Goal: Transaction & Acquisition: Obtain resource

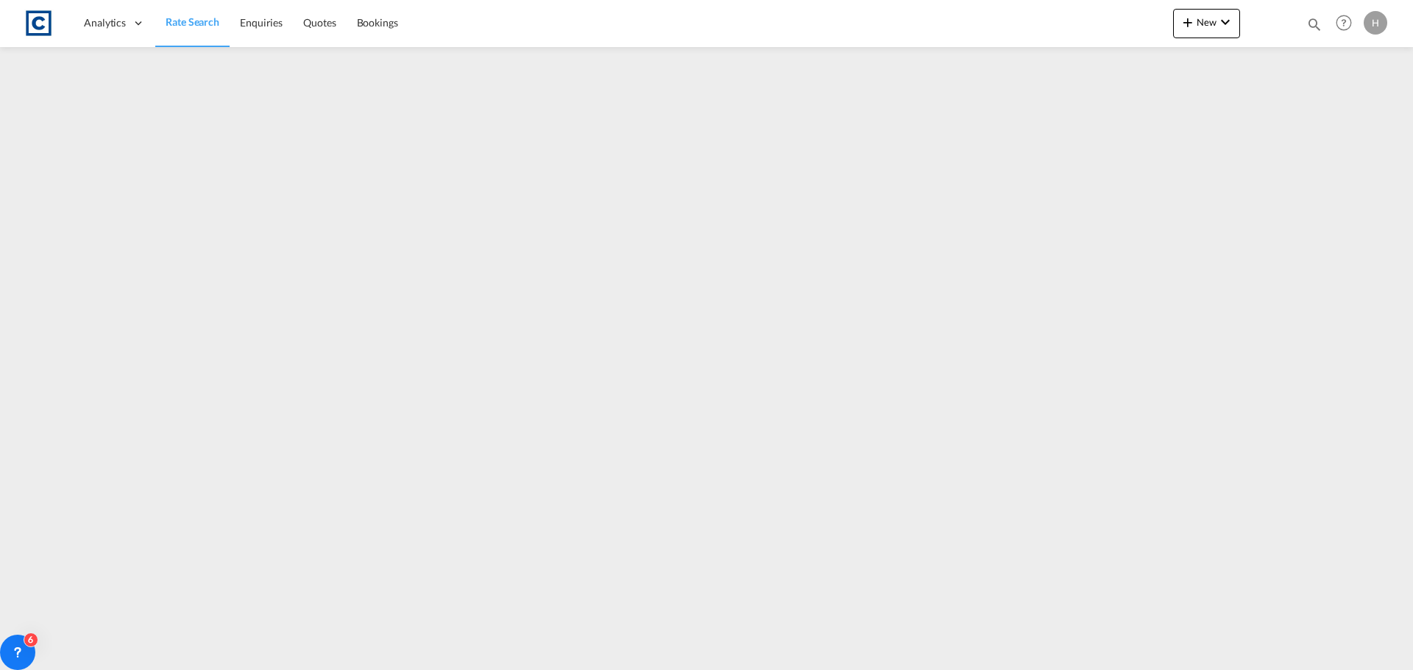
click at [195, 21] on span "Rate Search" at bounding box center [193, 21] width 54 height 13
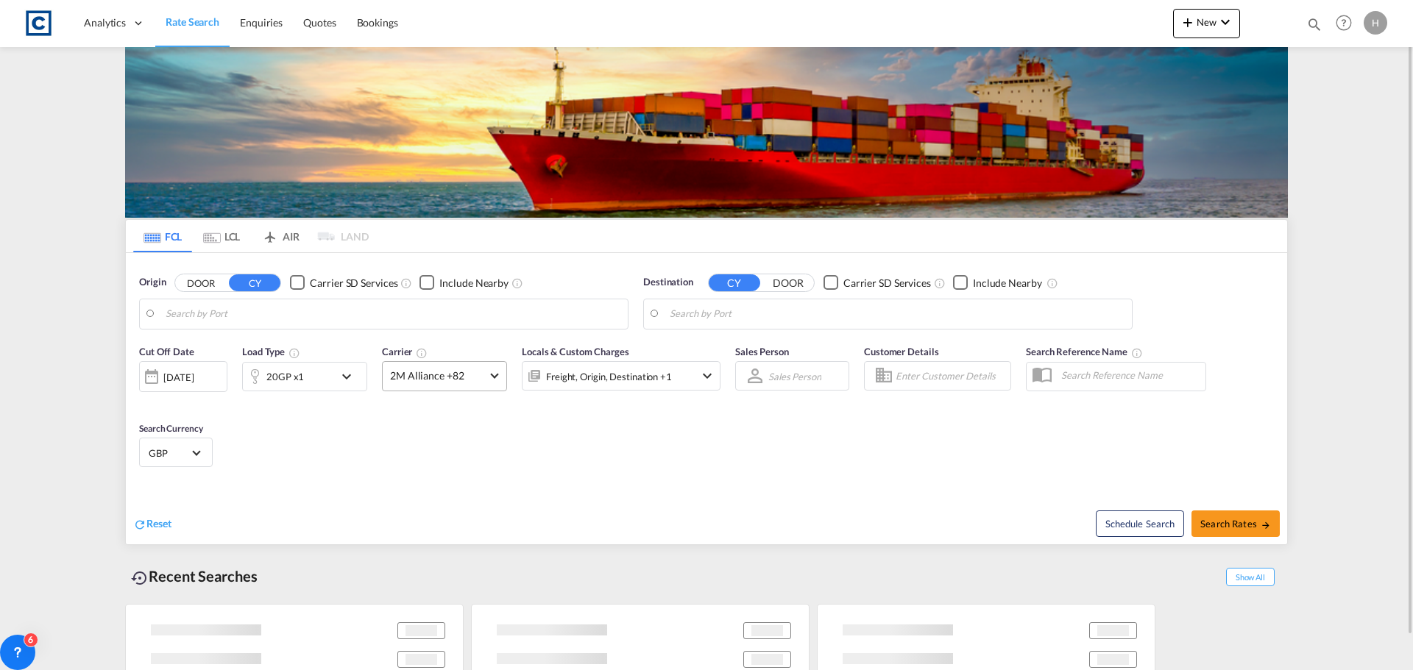
type input "Felixstowe, GBFXT"
type input "[GEOGRAPHIC_DATA], [GEOGRAPHIC_DATA]"
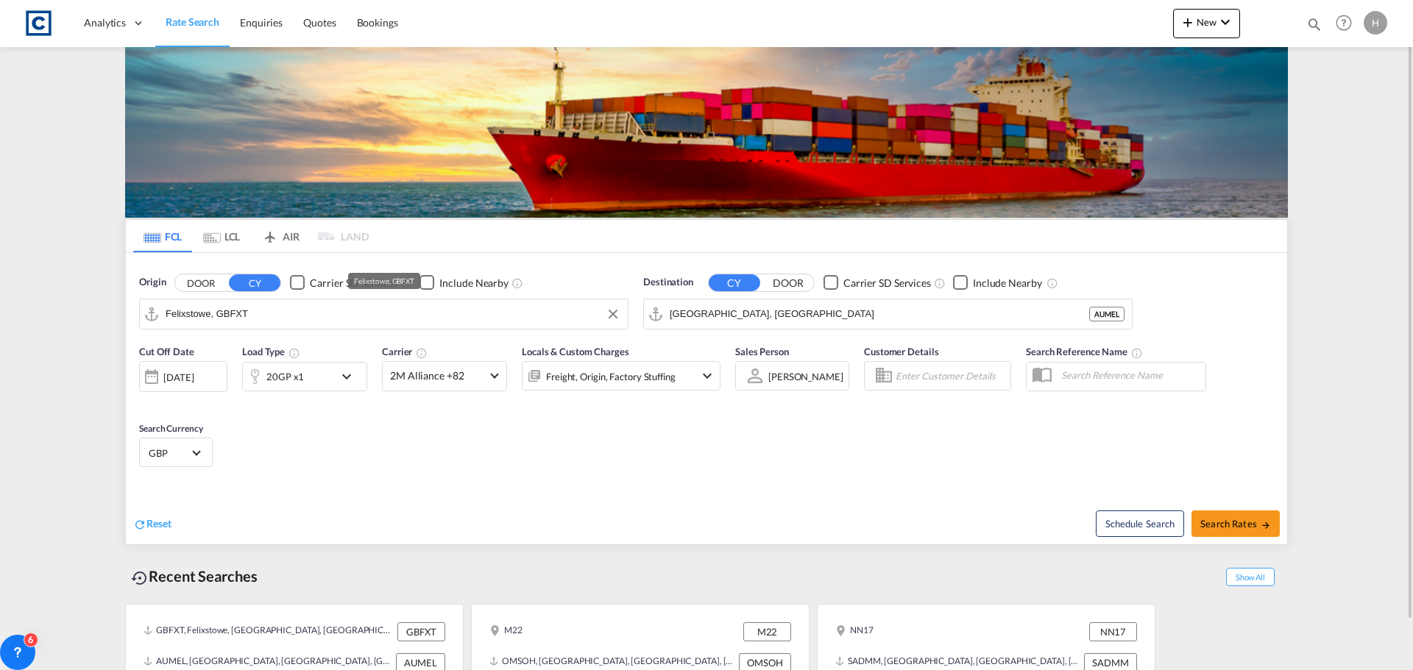
click at [366, 322] on input "Felixstowe, GBFXT" at bounding box center [393, 314] width 455 height 22
drag, startPoint x: 275, startPoint y: 316, endPoint x: 1, endPoint y: 303, distance: 274.8
click at [208, 280] on button "DOOR" at bounding box center [201, 282] width 52 height 17
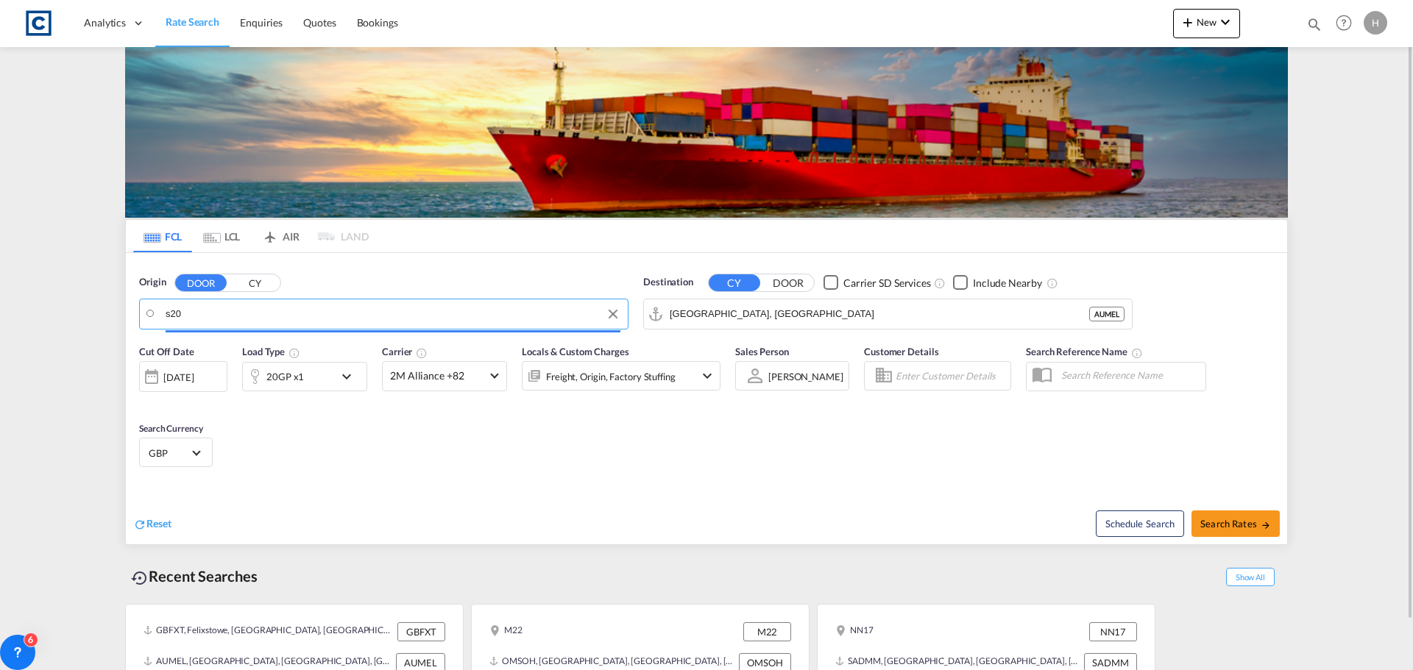
click at [208, 322] on input "s20" at bounding box center [393, 314] width 455 height 22
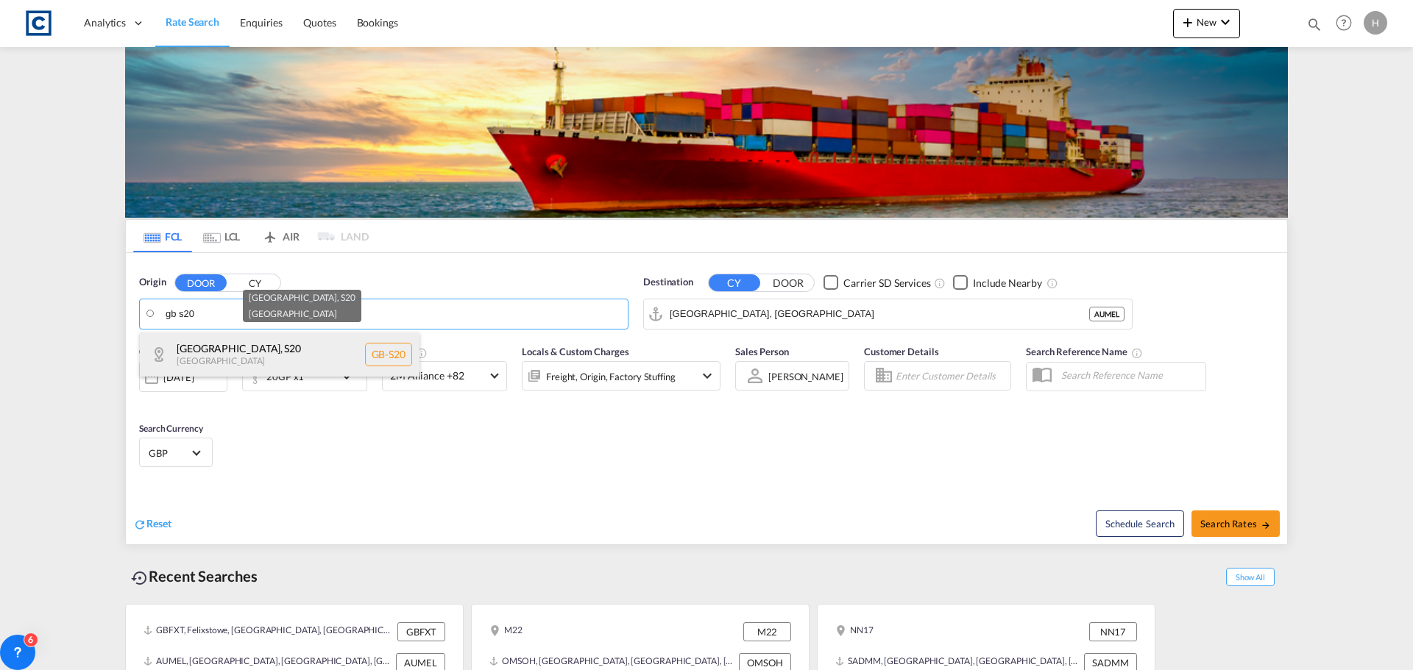
click at [268, 345] on div "[GEOGRAPHIC_DATA] , S20 [GEOGRAPHIC_DATA] [GEOGRAPHIC_DATA]-S20" at bounding box center [280, 355] width 280 height 44
type input "GB-S20, [GEOGRAPHIC_DATA]"
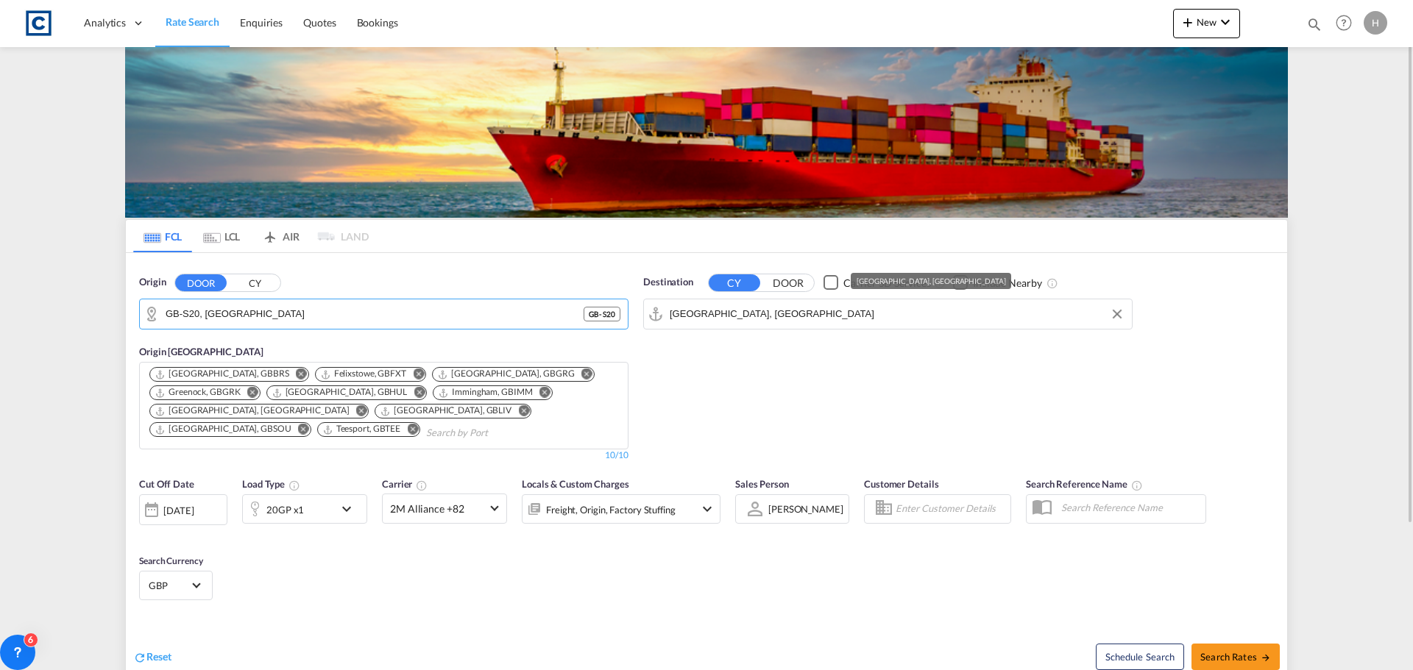
click at [801, 322] on input "[GEOGRAPHIC_DATA], [GEOGRAPHIC_DATA]" at bounding box center [897, 314] width 455 height 22
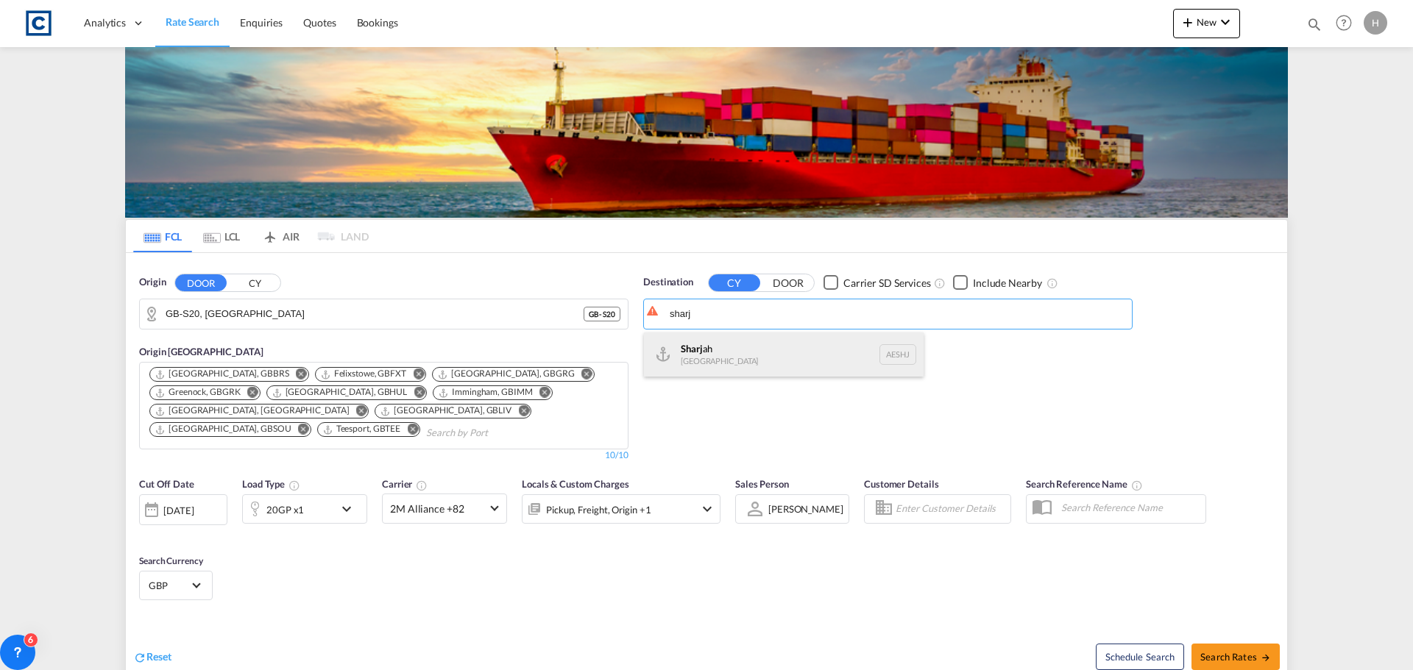
click at [792, 363] on div "Sharj ah [GEOGRAPHIC_DATA] AESHJ" at bounding box center [784, 355] width 280 height 44
type input "Sharjah, AESHJ"
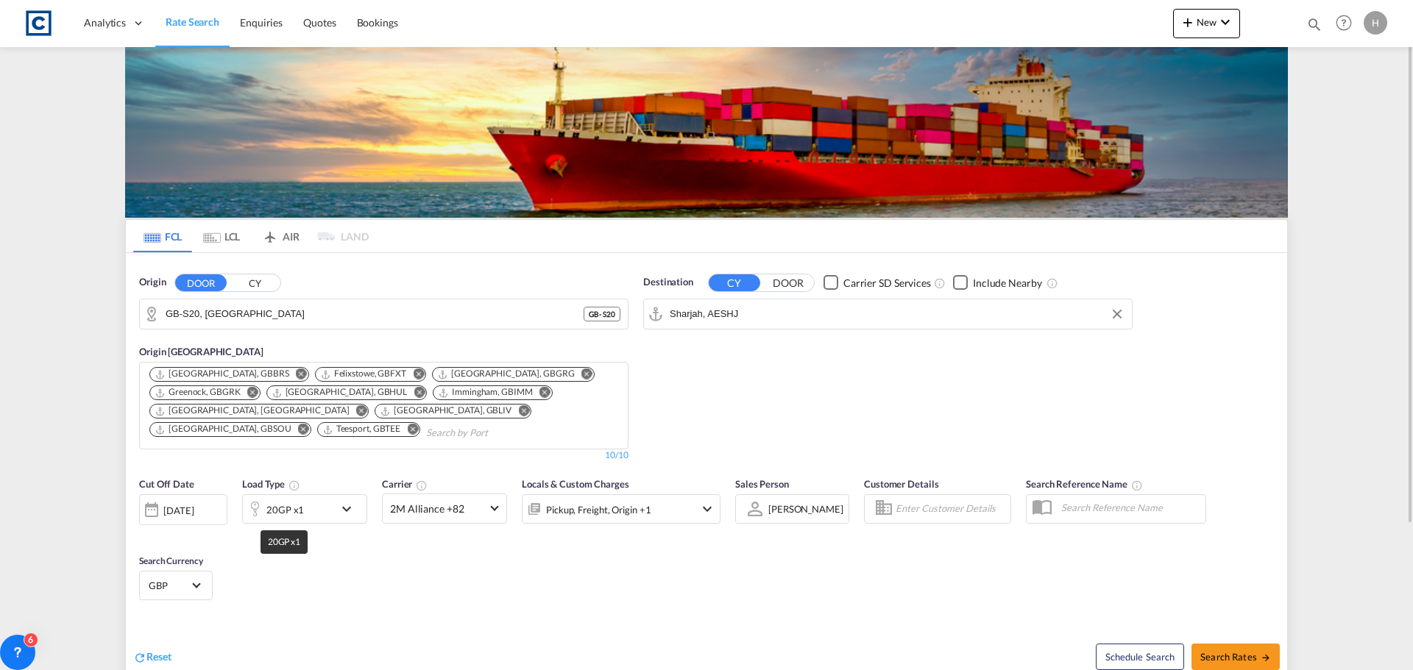
click at [279, 512] on div "20GP x1" at bounding box center [285, 510] width 38 height 21
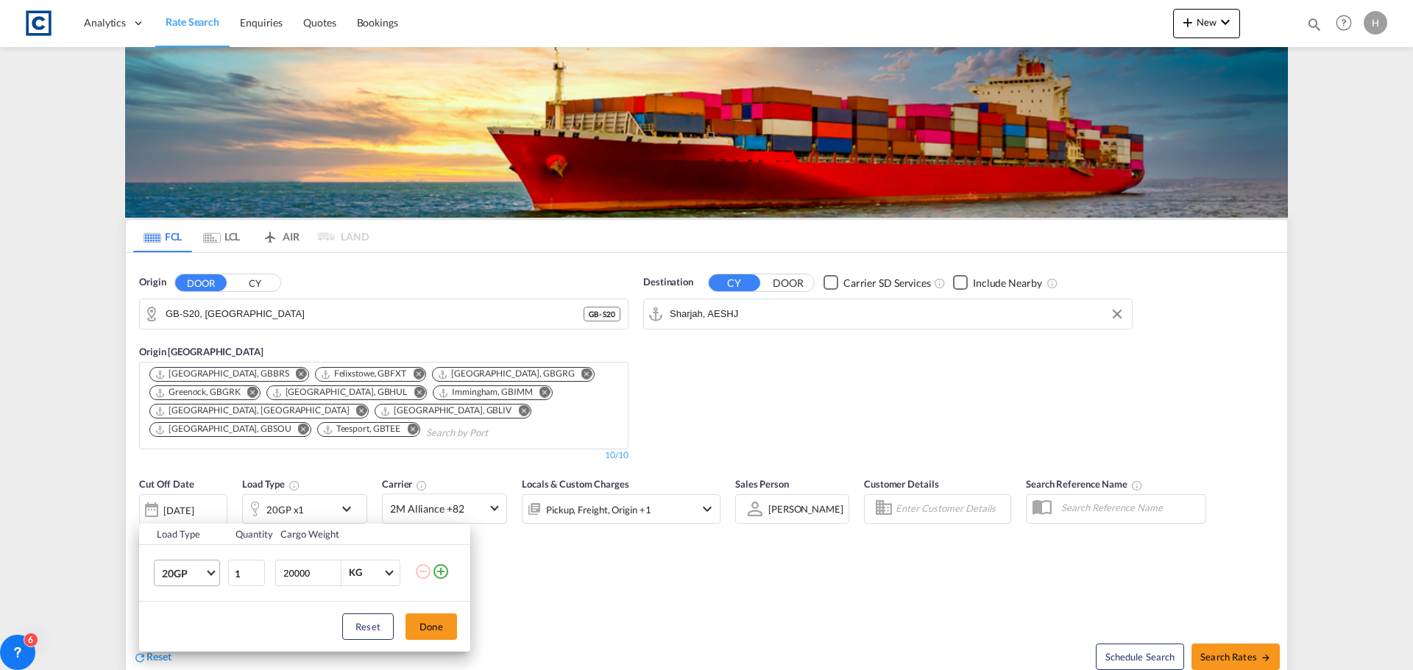
click at [191, 579] on span "20GP" at bounding box center [183, 574] width 43 height 15
click at [200, 570] on md-option "40HC" at bounding box center [200, 563] width 100 height 35
click at [425, 628] on button "Done" at bounding box center [431, 627] width 52 height 26
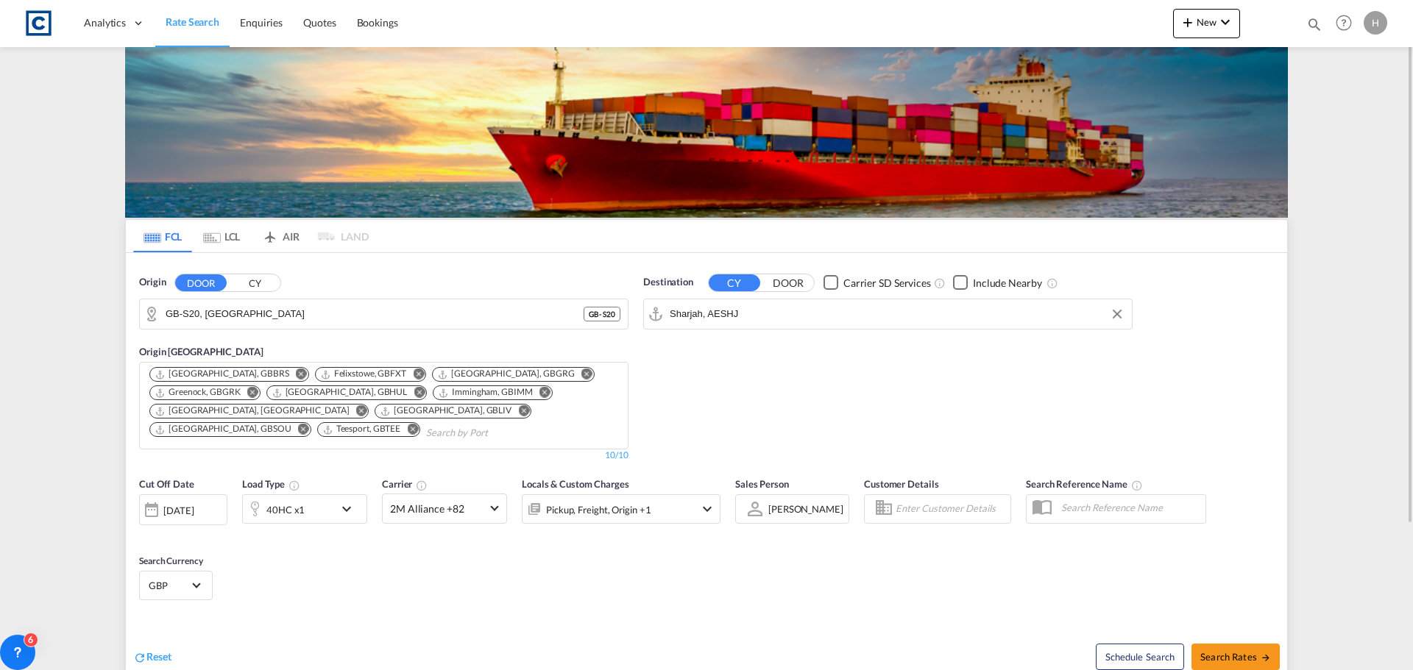
click at [621, 511] on div "Pickup, Freight, Origin +1" at bounding box center [598, 510] width 104 height 21
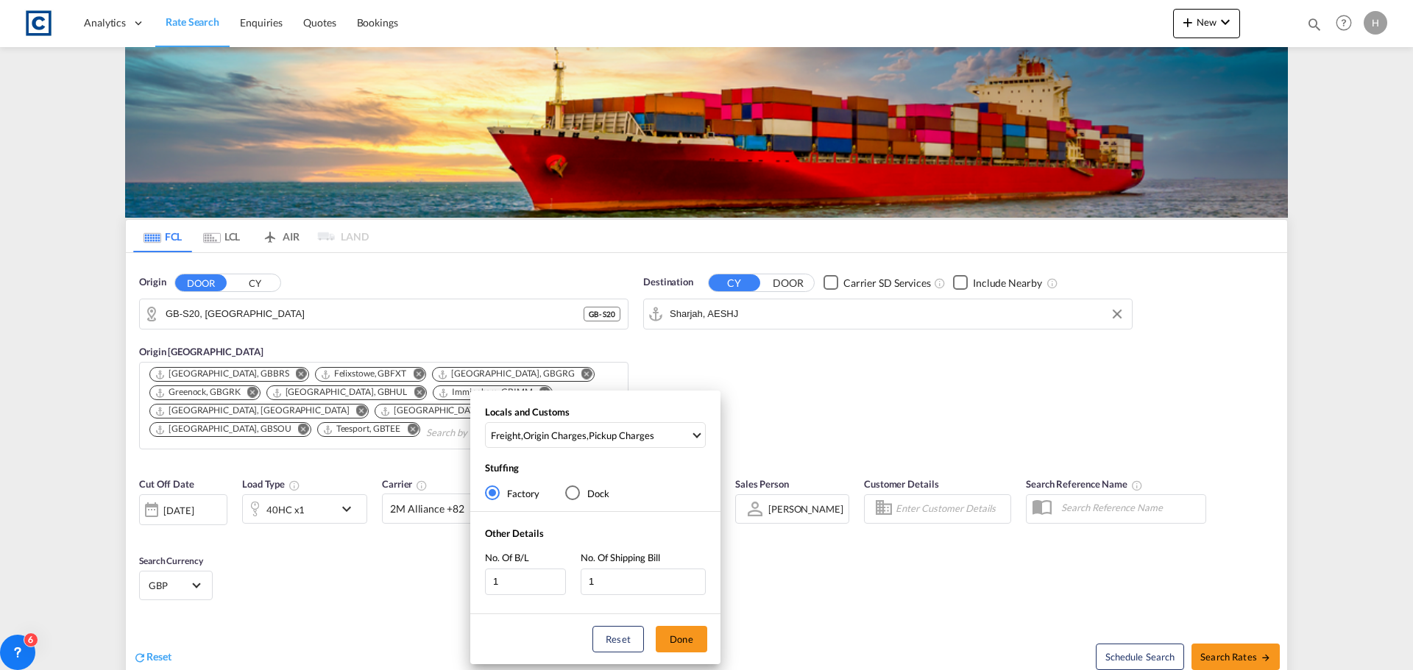
click at [618, 416] on div "Locals and Customs Freight , Origin Charges , Pickup Charges Clear All Select A…" at bounding box center [595, 430] width 250 height 50
click at [619, 427] on md-select-value "Freight , Origin Charges , Pickup Charges" at bounding box center [597, 435] width 216 height 24
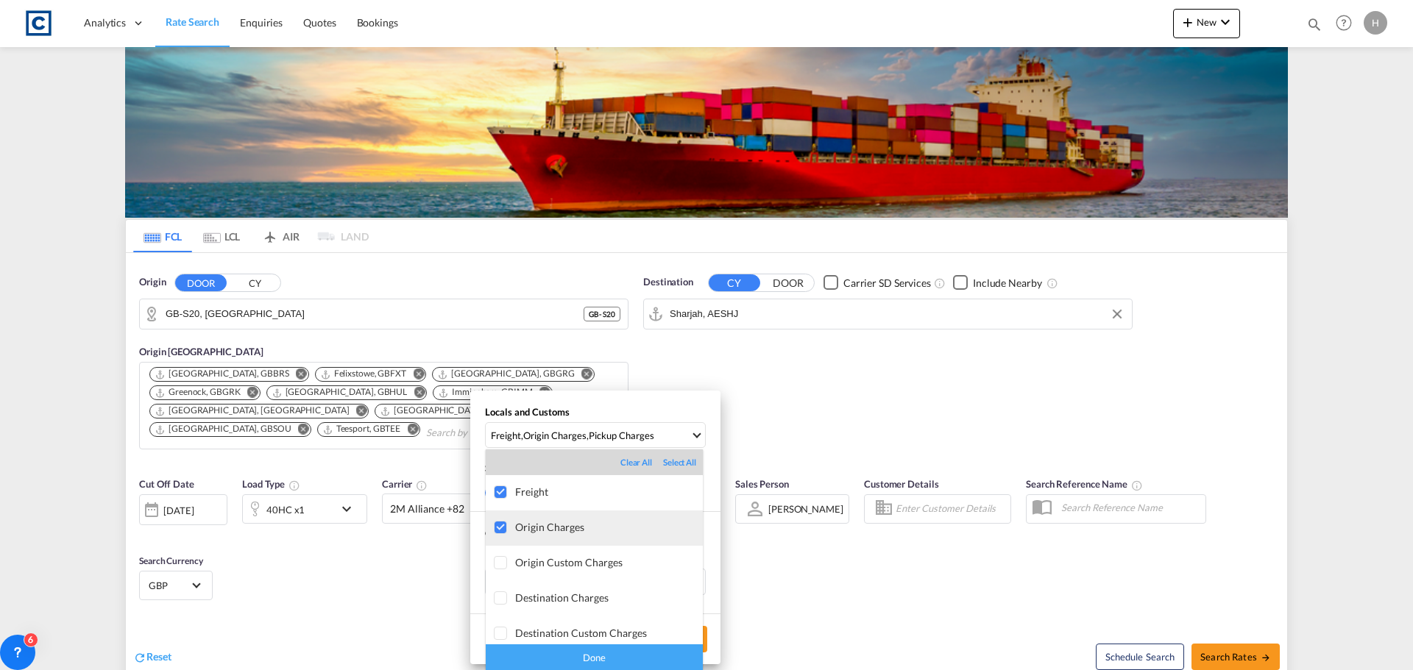
scroll to position [78, 0]
click at [659, 652] on div "Done" at bounding box center [594, 658] width 217 height 26
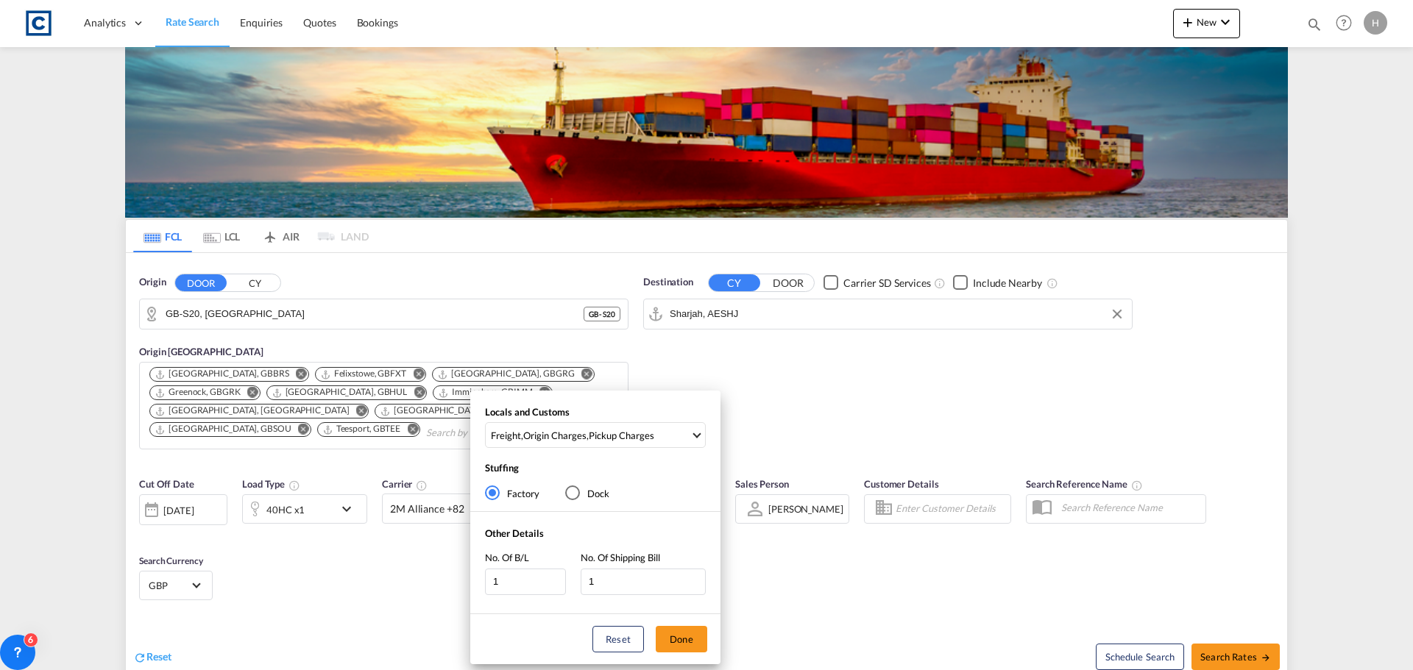
click at [1234, 652] on div "Locals and Customs Freight , Origin Charges , Pickup Charges Stuffing Factory D…" at bounding box center [706, 335] width 1413 height 670
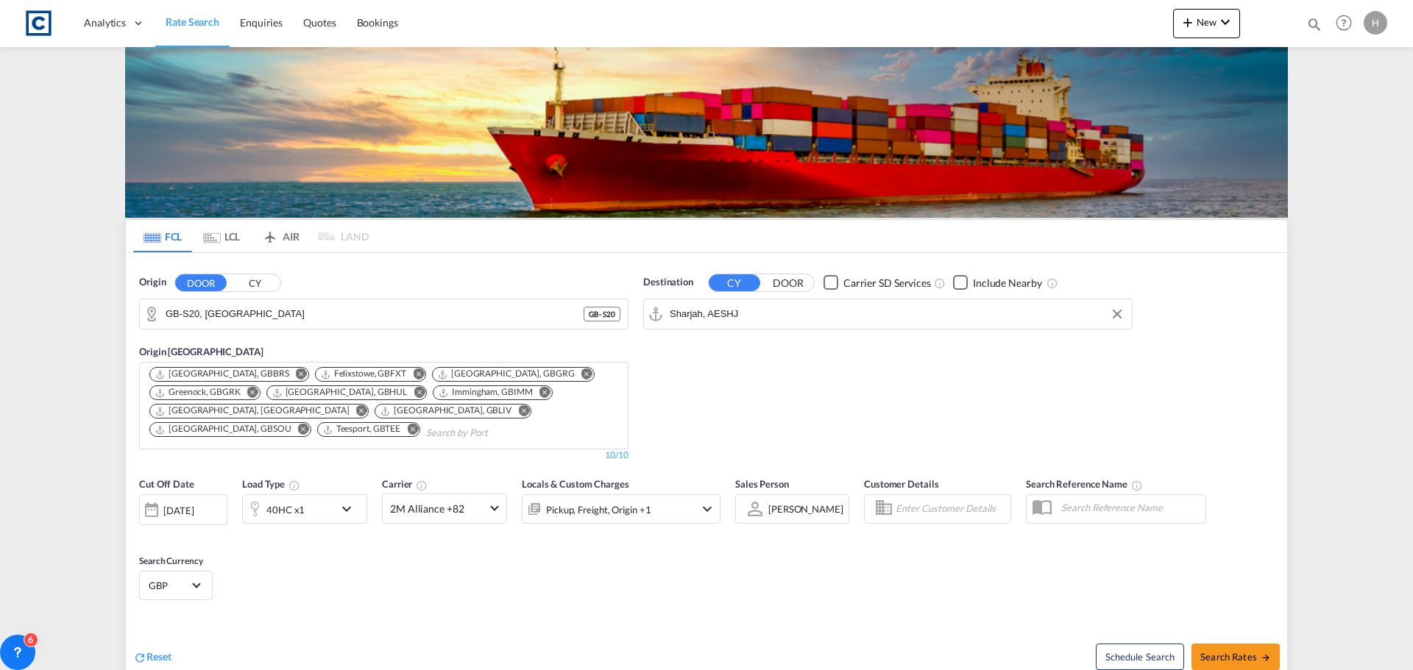
click at [1234, 652] on span "Search Rates" at bounding box center [1235, 657] width 71 height 12
type input "S20 to AESHJ / [DATE]"
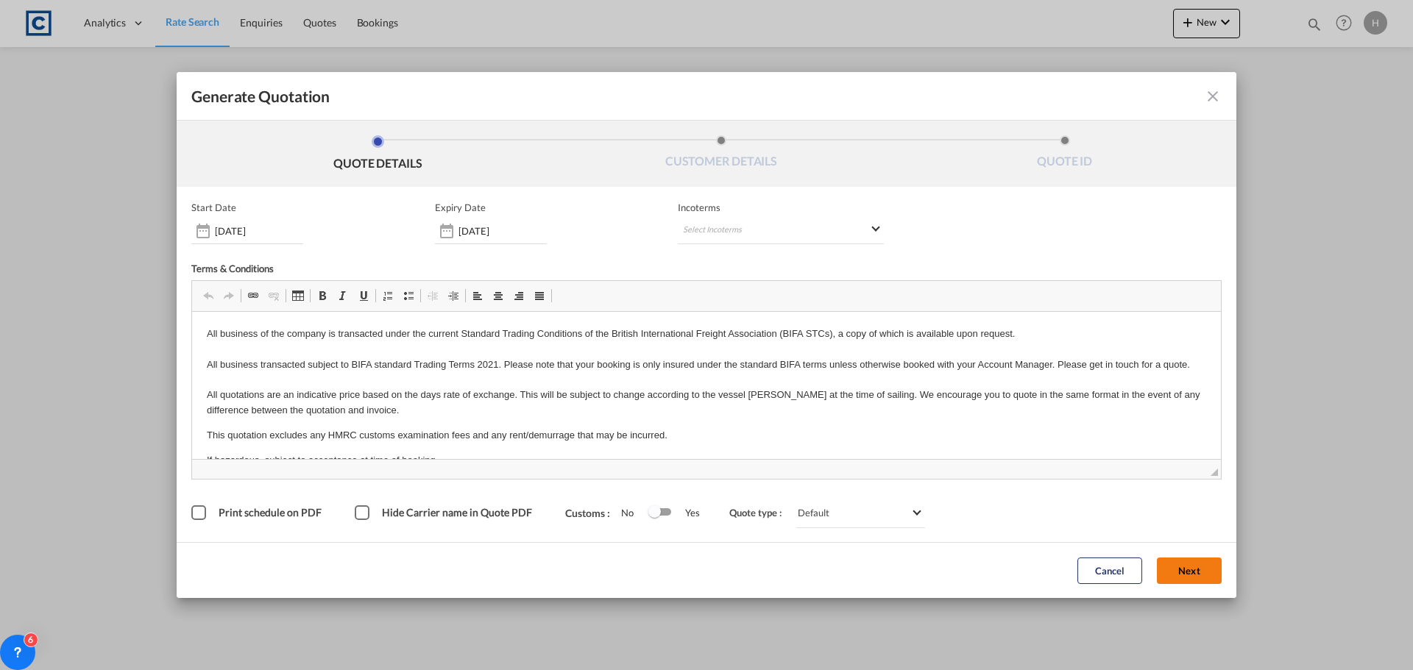
click at [1193, 579] on button "Next" at bounding box center [1189, 571] width 65 height 26
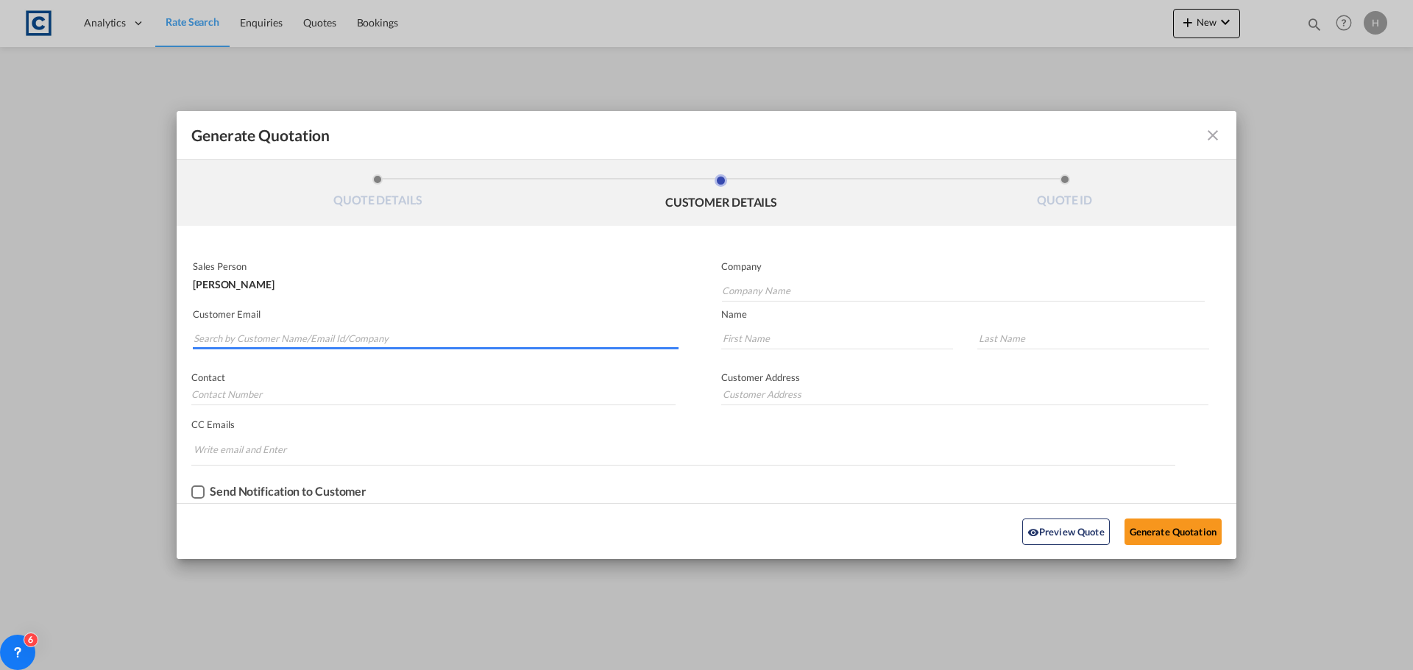
click at [327, 333] on input "Search by Customer Name/Email Id/Company" at bounding box center [436, 338] width 485 height 22
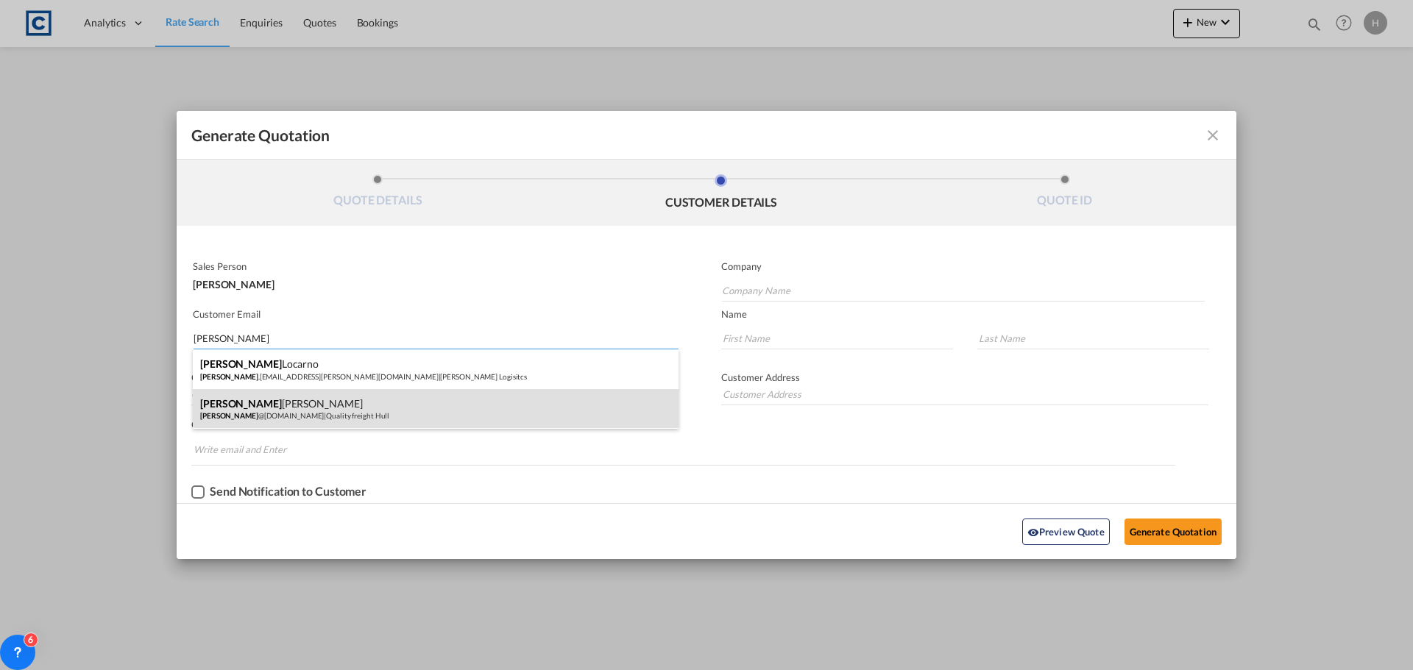
type input "[PERSON_NAME]"
click at [462, 397] on div "[PERSON_NAME] [PERSON_NAME] @[DOMAIN_NAME] | Quality freight Hull" at bounding box center [436, 409] width 486 height 40
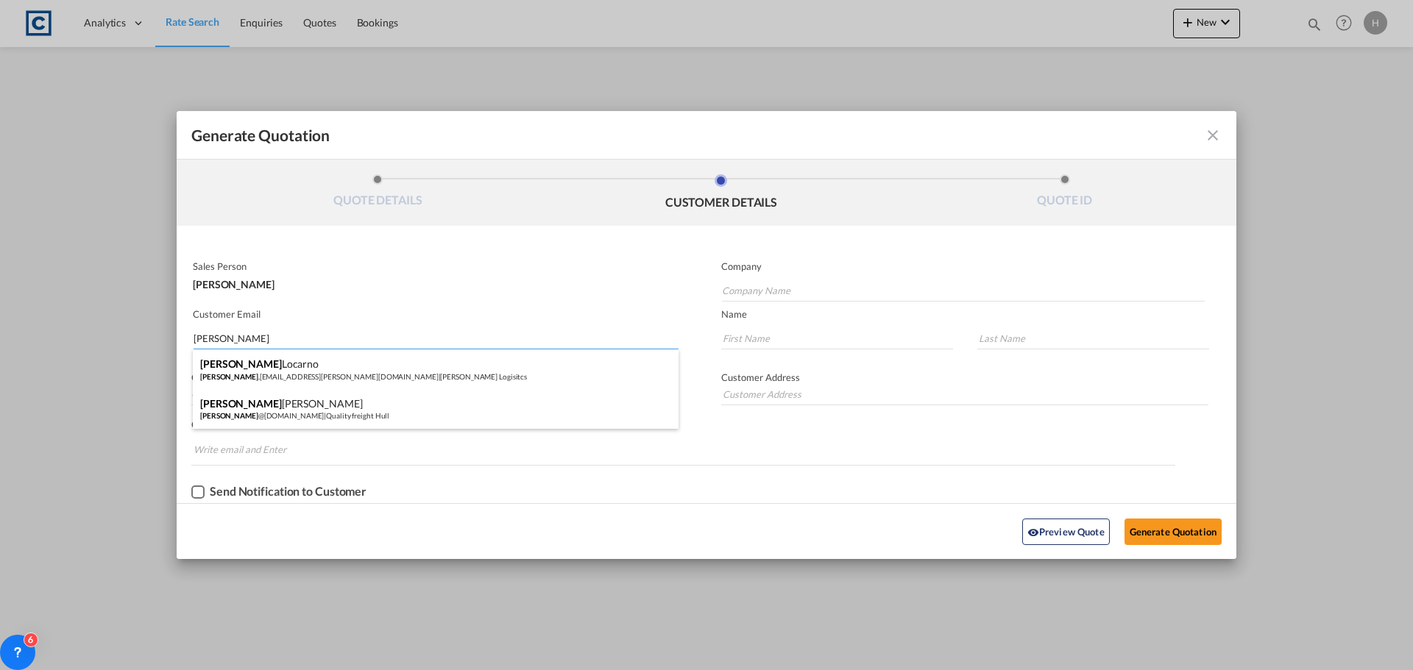
type input "Quality freight Hull"
type input "[PERSON_NAME][EMAIL_ADDRESS][DOMAIN_NAME]"
type input "[PERSON_NAME]"
type input "[PHONE_NUMBER]"
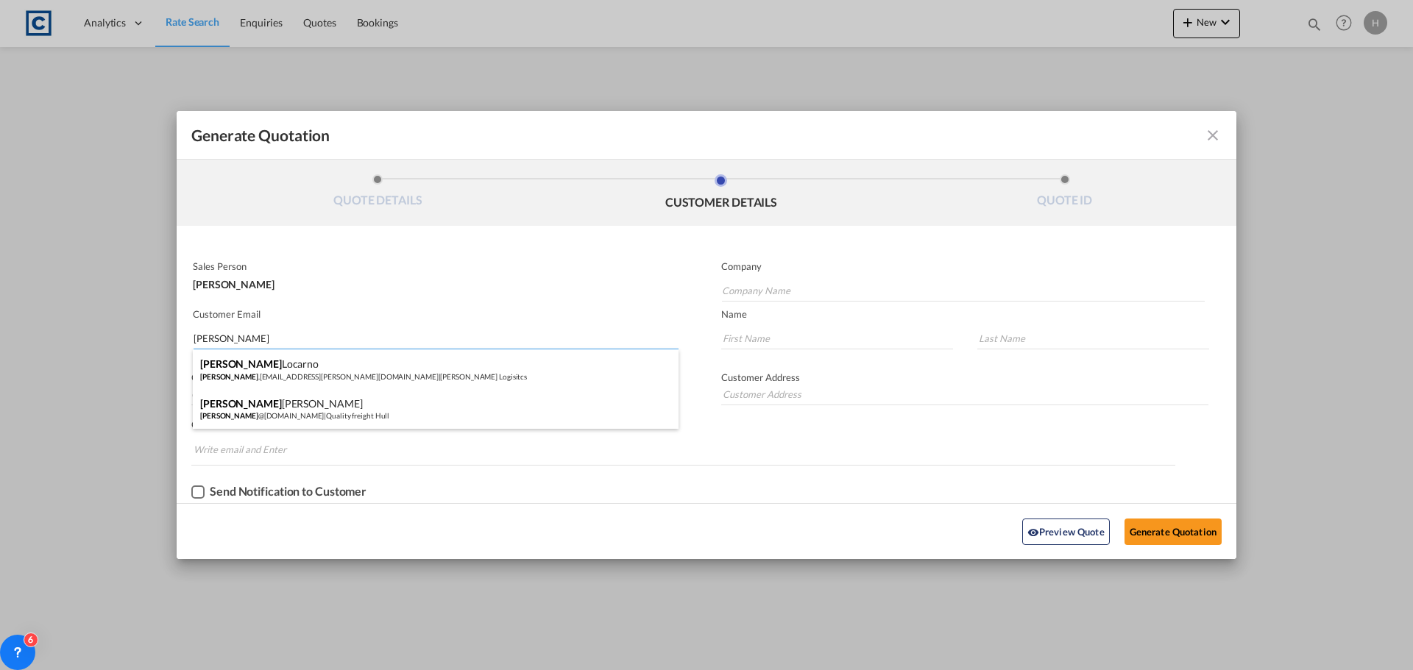
type input "[STREET_ADDRESS]"
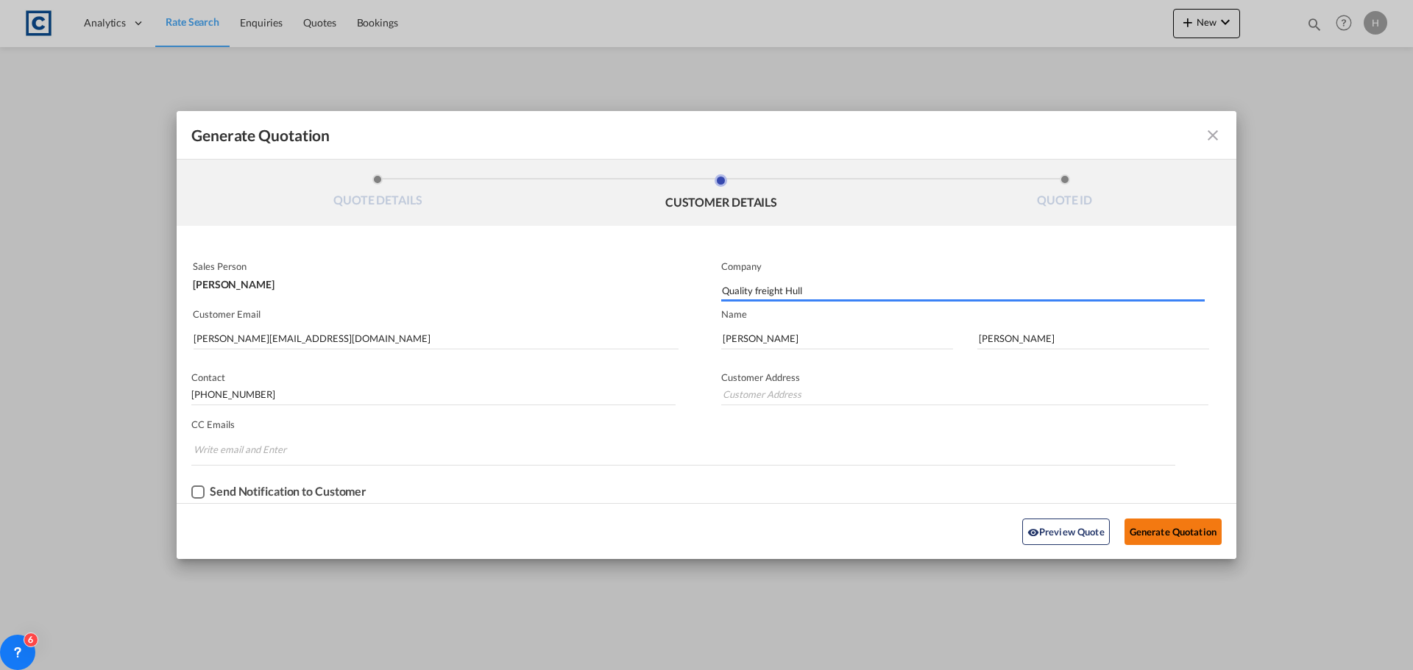
click at [1165, 526] on button "Generate Quotation" at bounding box center [1172, 532] width 97 height 26
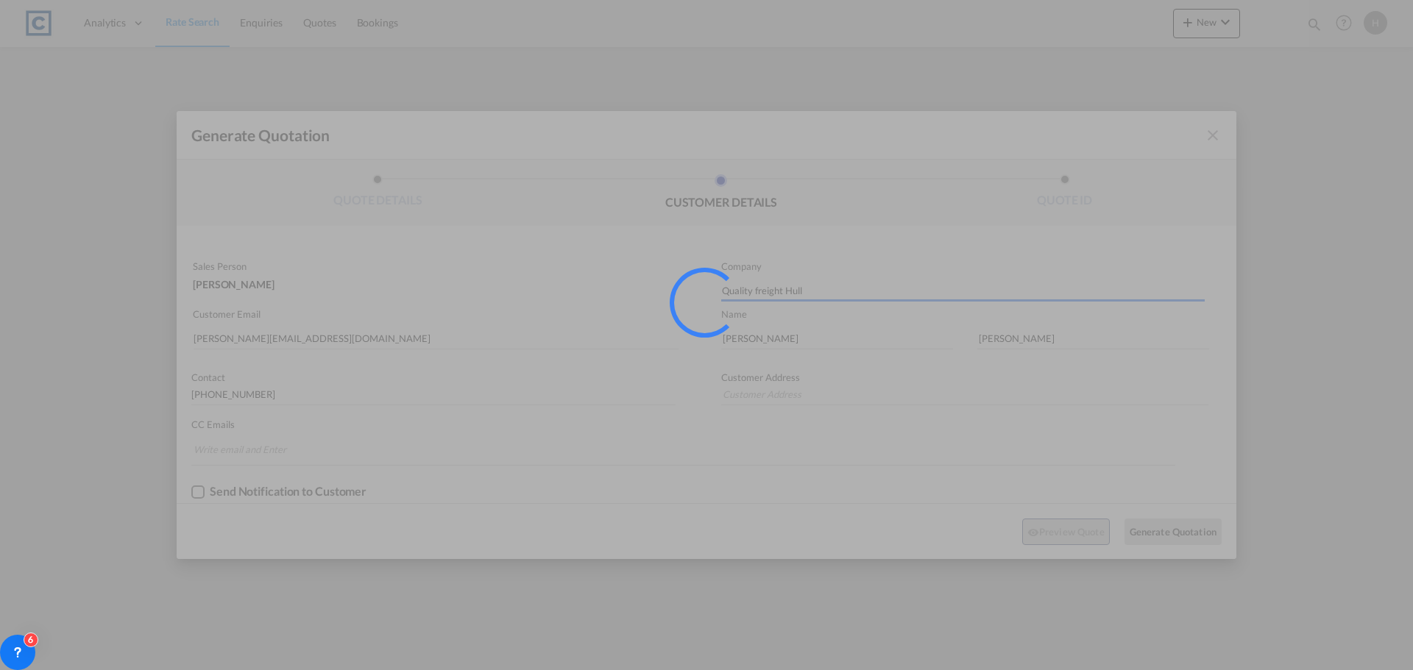
type input "[STREET_ADDRESS]"
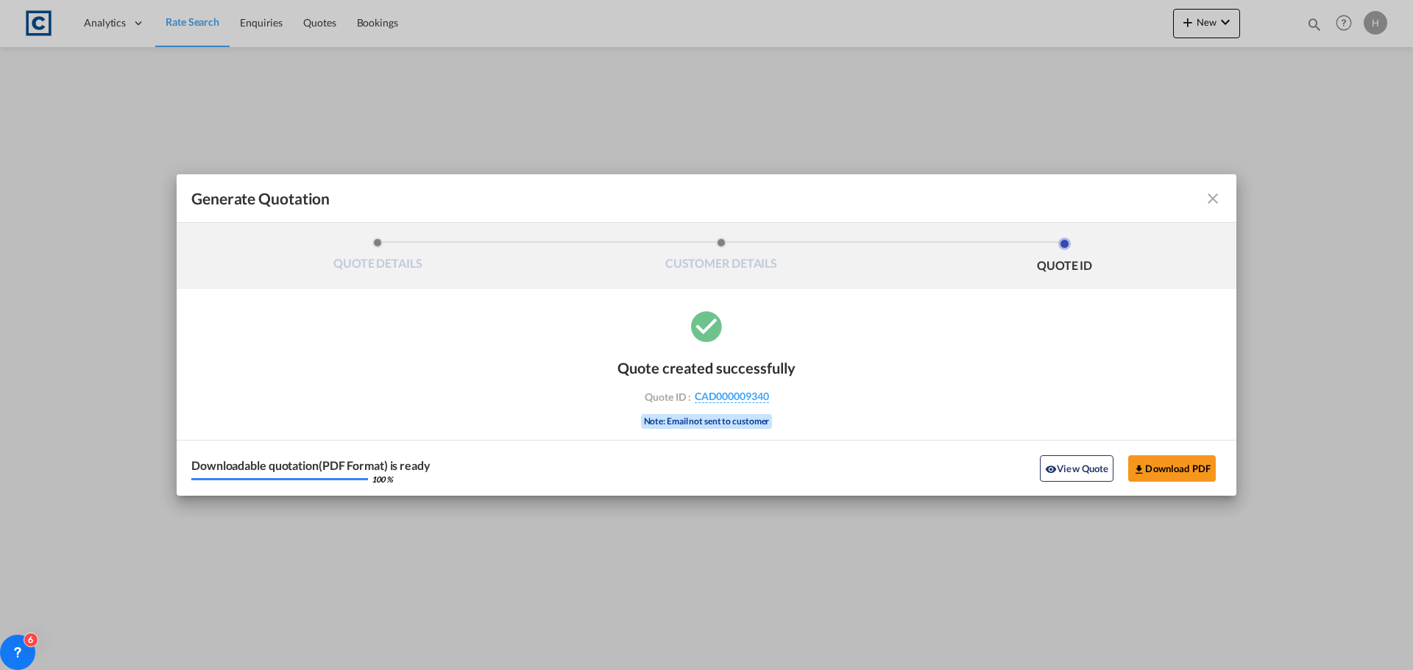
drag, startPoint x: 1216, startPoint y: 194, endPoint x: 593, endPoint y: 348, distance: 641.4
click at [1216, 194] on md-icon "icon-close fg-AAA8AD cursor m-0" at bounding box center [1213, 199] width 18 height 18
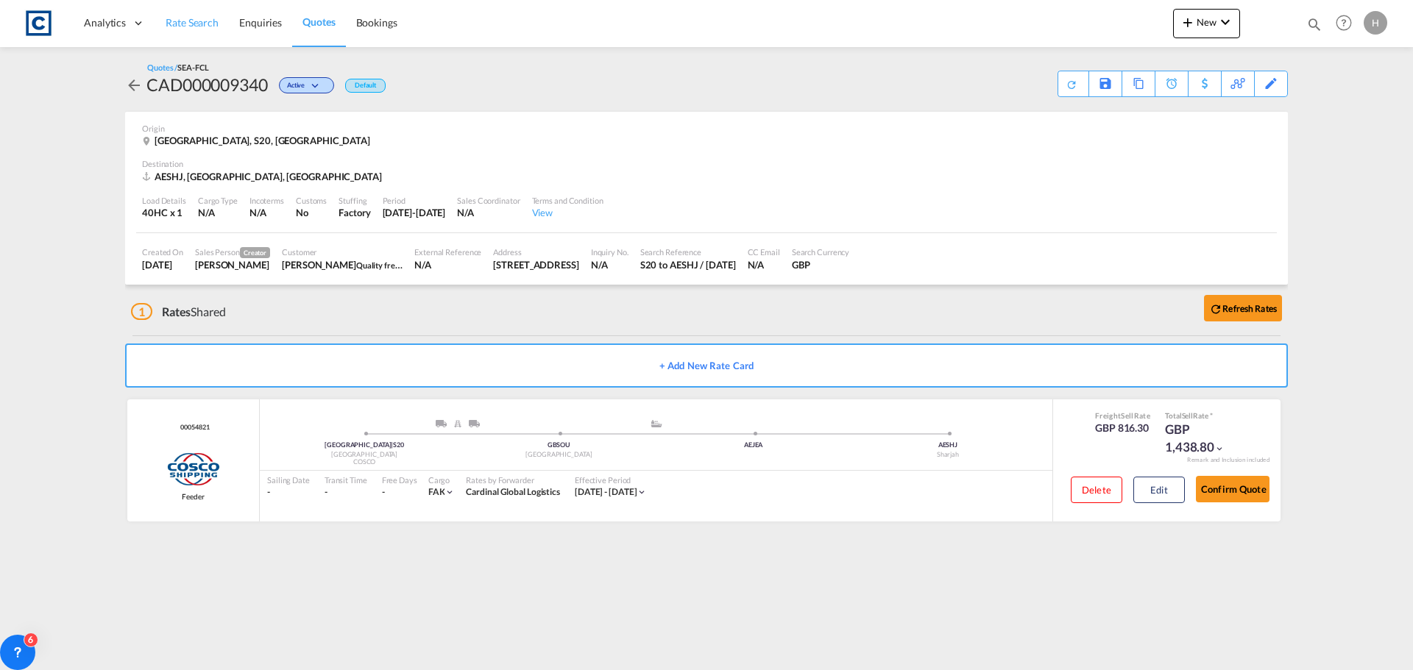
click at [182, 26] on span "Rate Search" at bounding box center [192, 22] width 53 height 13
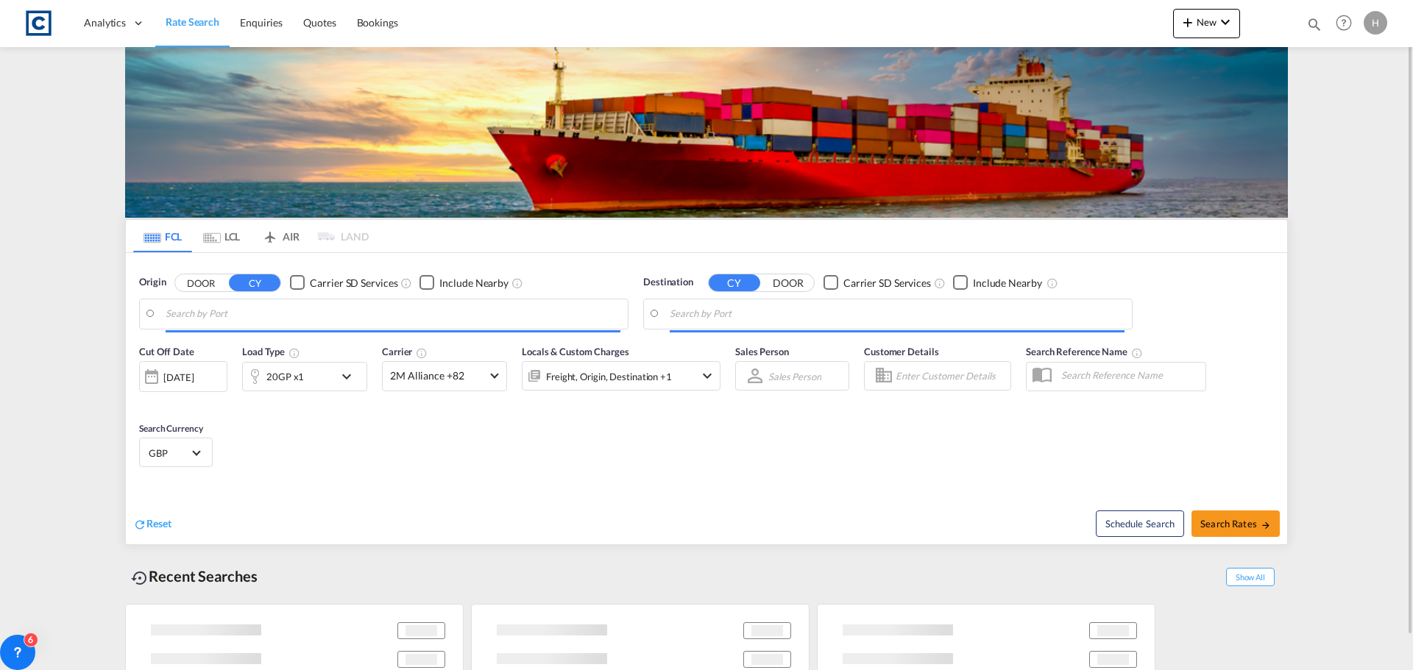
type input "GB-S20, [GEOGRAPHIC_DATA]"
type input "Sharjah, AESHJ"
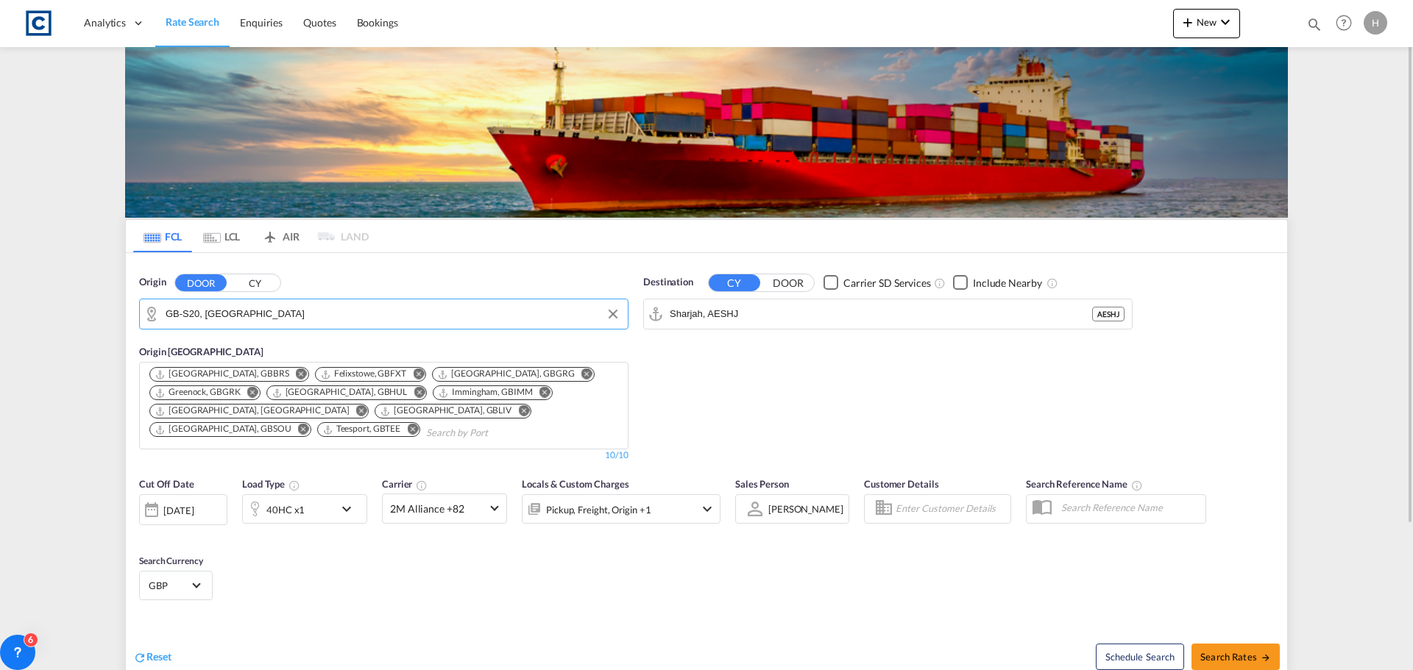
click at [274, 315] on input "GB-S20, [GEOGRAPHIC_DATA]" at bounding box center [393, 314] width 455 height 22
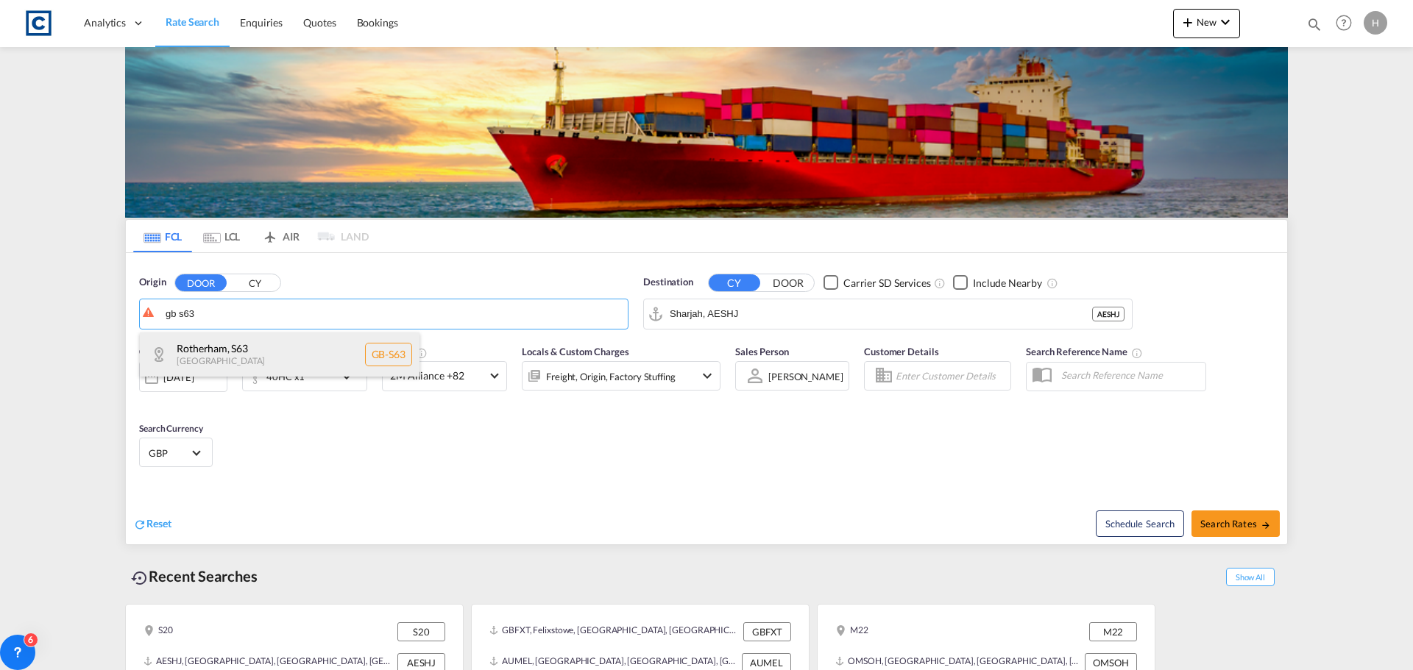
click at [277, 340] on div "Rotherham , S63 [GEOGRAPHIC_DATA] [GEOGRAPHIC_DATA]-S63" at bounding box center [280, 355] width 280 height 44
type input "GB-S63, [GEOGRAPHIC_DATA]"
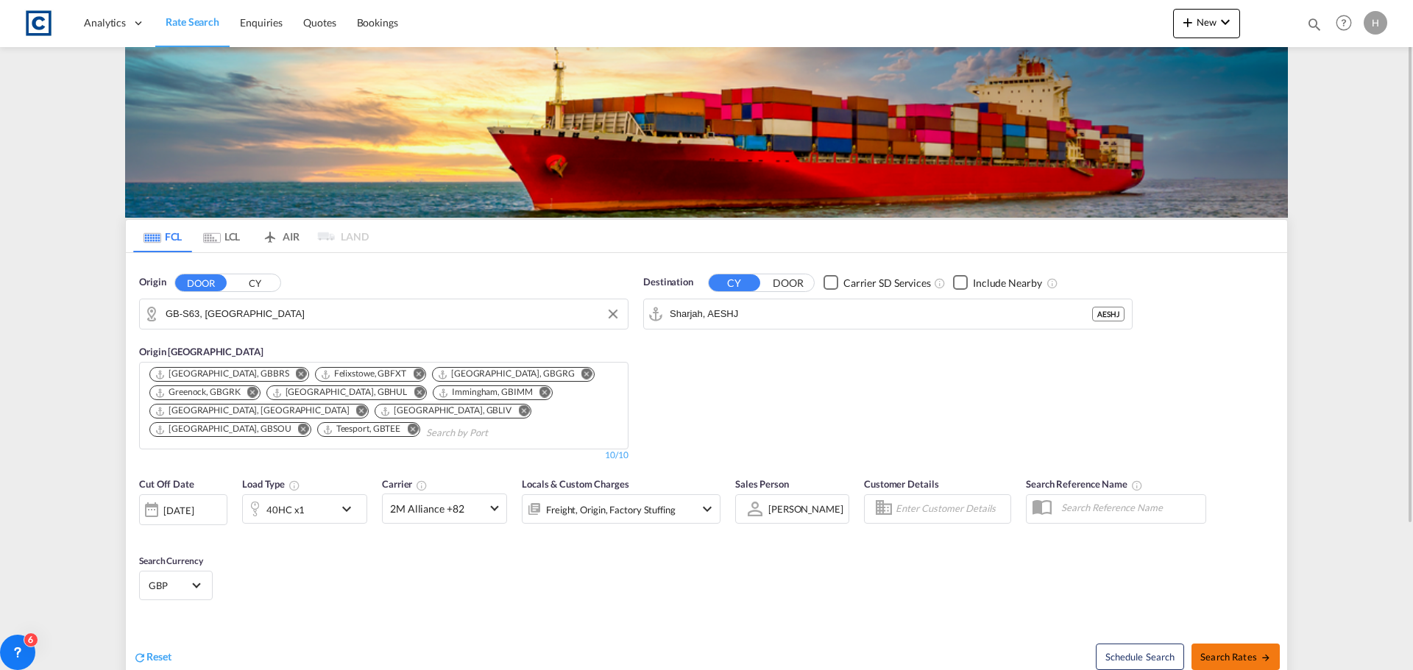
click at [1228, 655] on span "Search Rates" at bounding box center [1235, 657] width 71 height 12
type input "S63 to AESHJ / [DATE]"
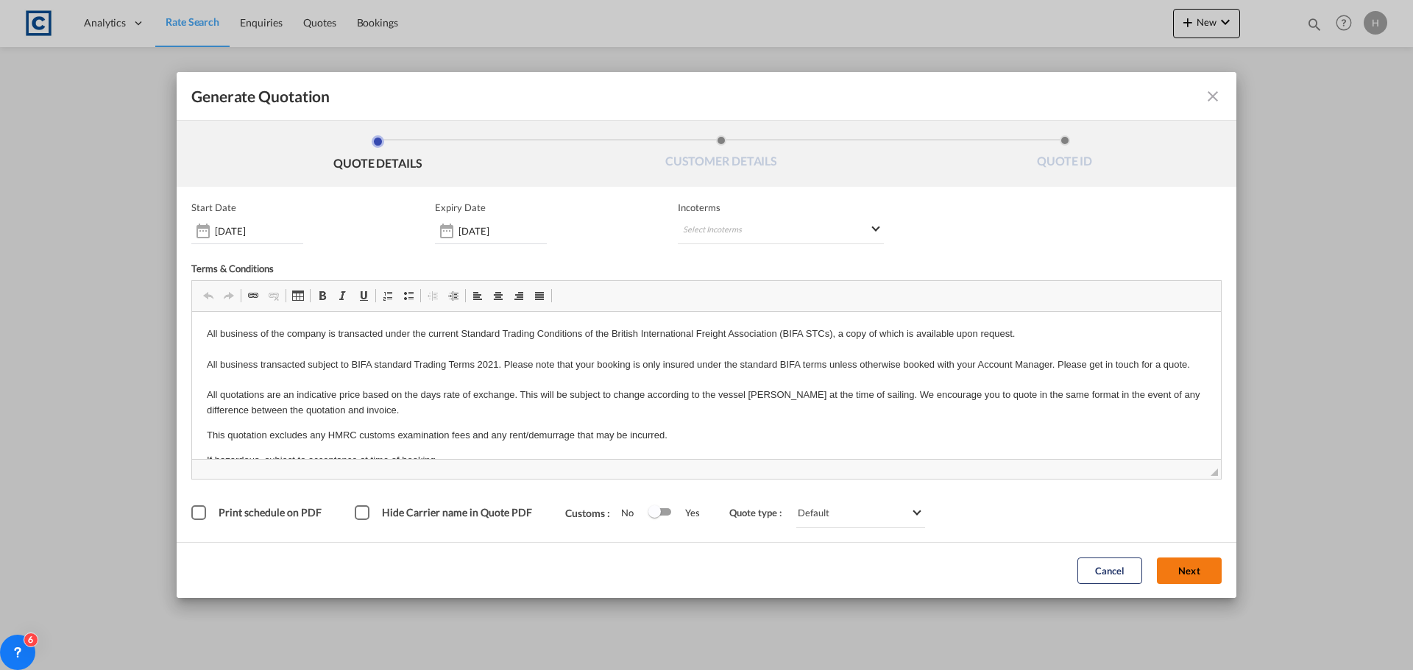
click at [1200, 561] on button "Next" at bounding box center [1189, 571] width 65 height 26
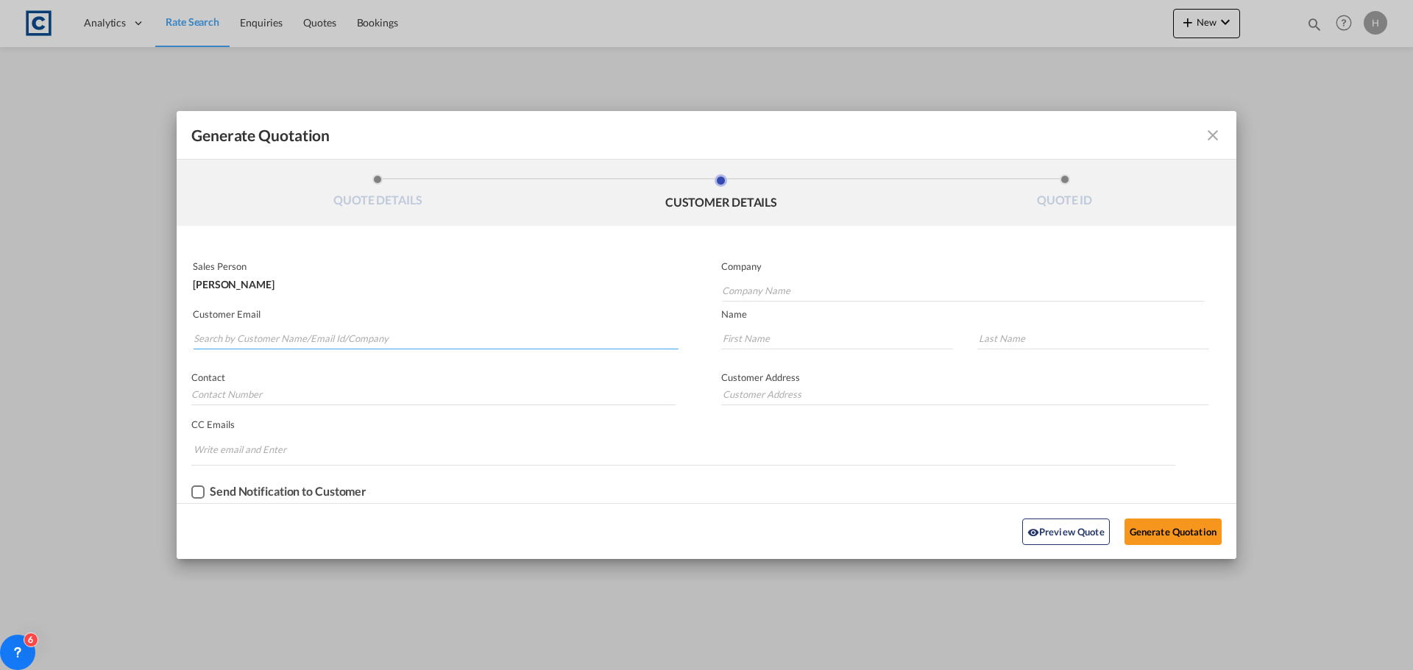
click at [448, 343] on input "Search by Customer Name/Email Id/Company" at bounding box center [436, 338] width 485 height 22
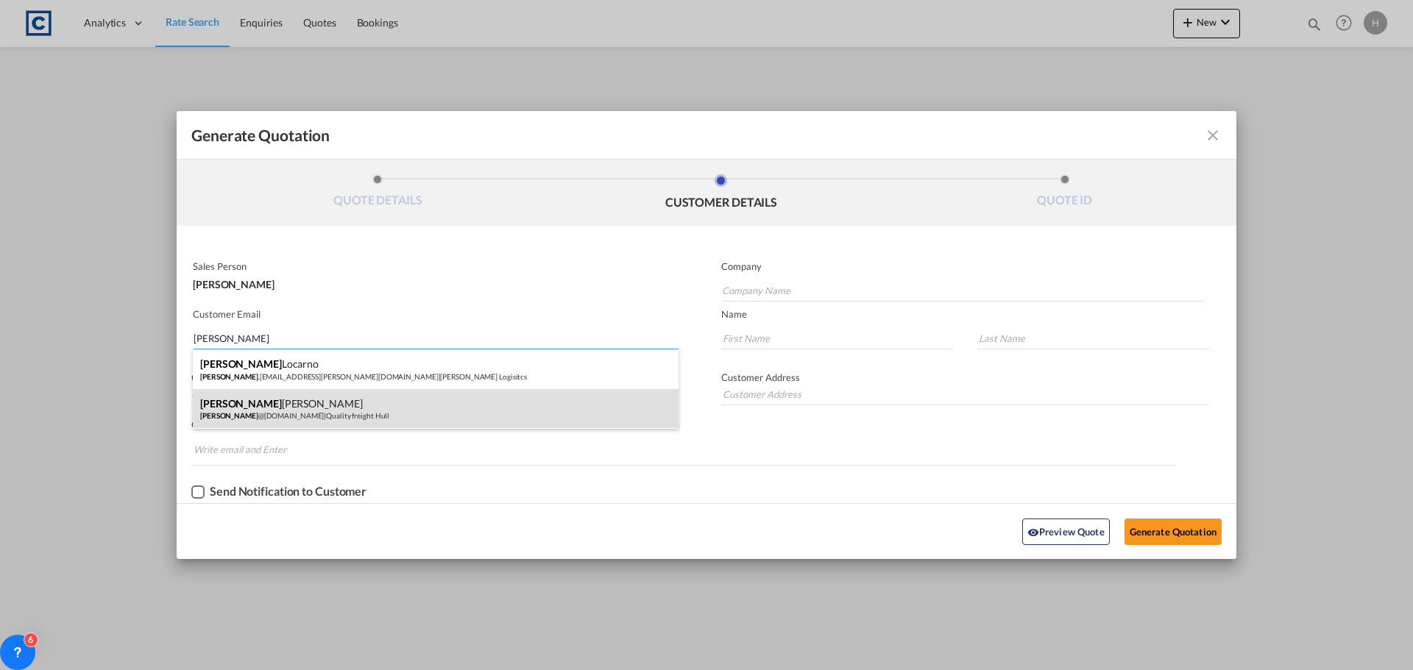
type input "[PERSON_NAME]"
click at [464, 414] on div "[PERSON_NAME] [PERSON_NAME] @[DOMAIN_NAME] | Quality freight Hull" at bounding box center [436, 409] width 486 height 40
type input "Quality freight Hull"
type input "[PERSON_NAME][EMAIL_ADDRESS][DOMAIN_NAME]"
type input "[PERSON_NAME]"
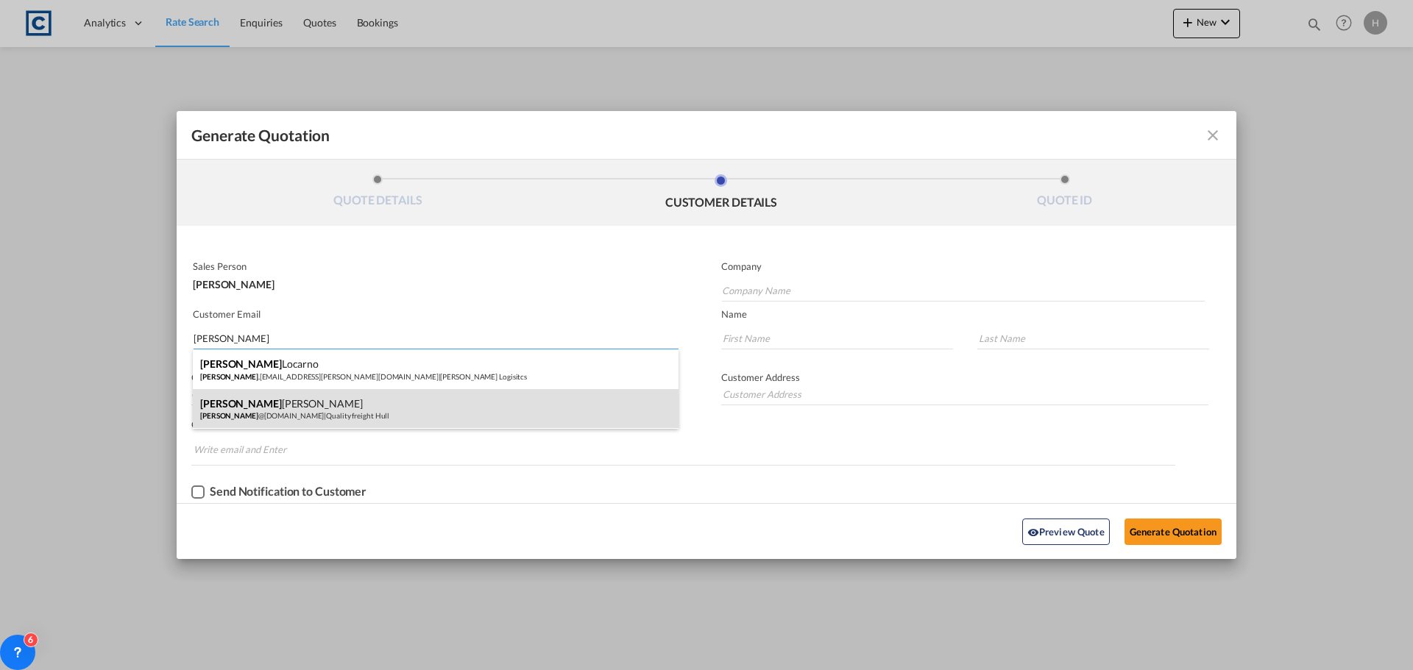
type input "[PERSON_NAME]"
type input "[PHONE_NUMBER]"
type input "[STREET_ADDRESS]"
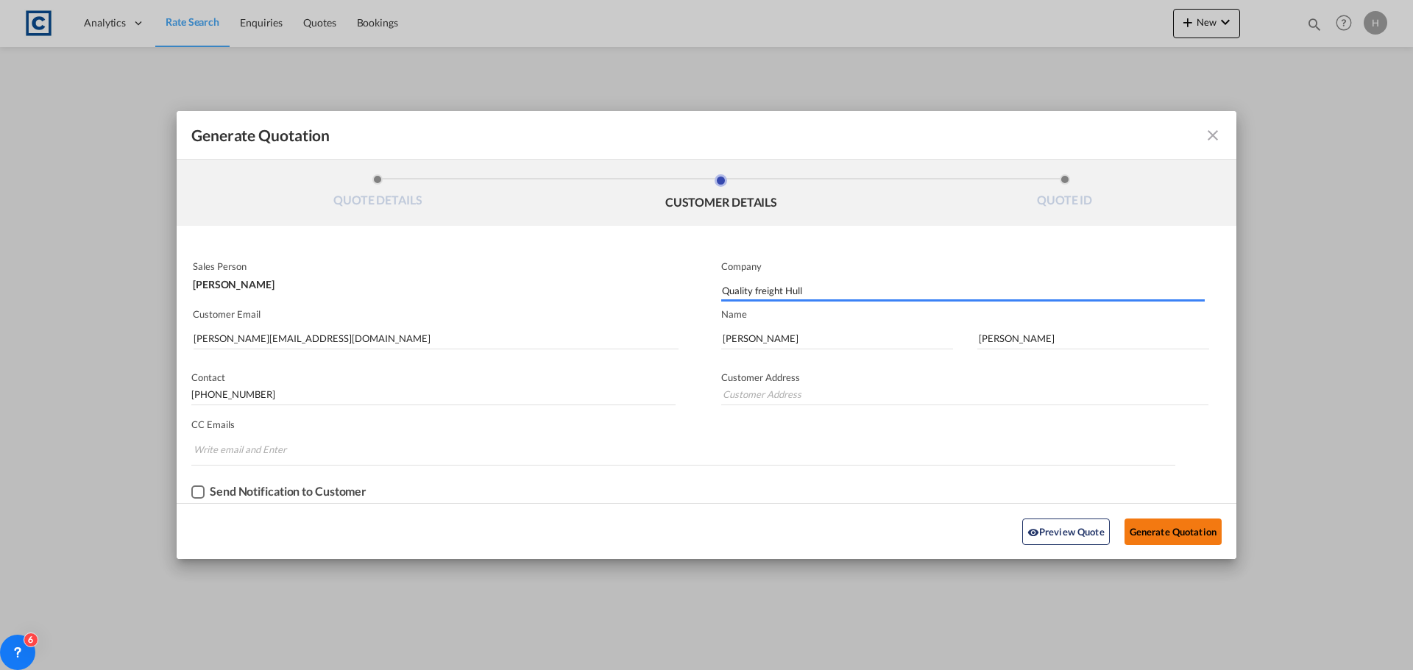
click at [1163, 536] on button "Generate Quotation" at bounding box center [1172, 532] width 97 height 26
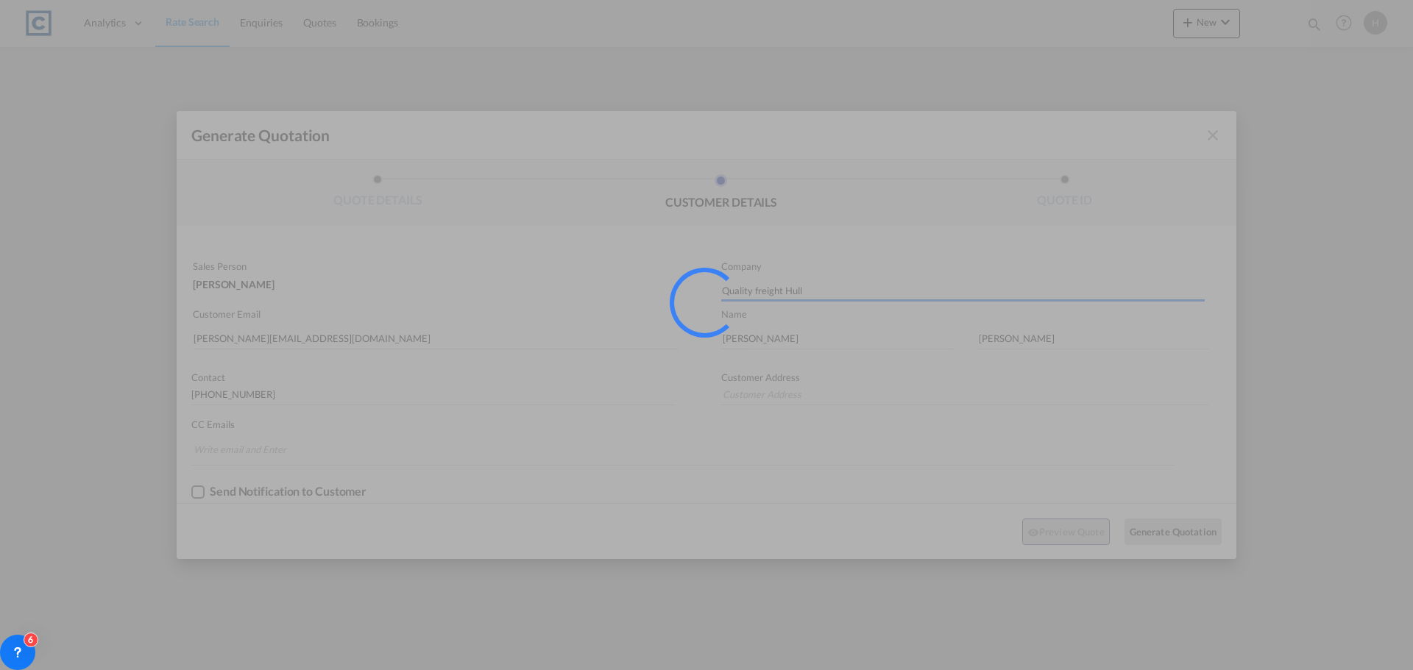
type input "[STREET_ADDRESS]"
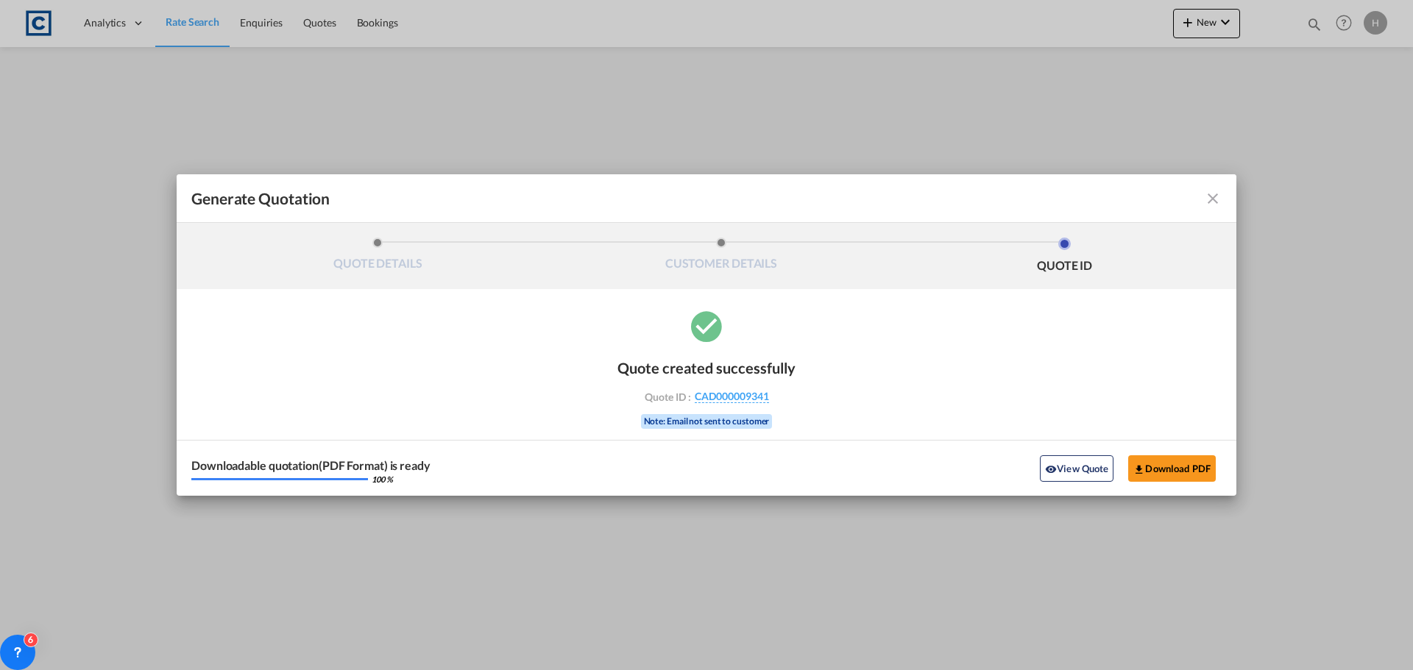
drag, startPoint x: 1213, startPoint y: 204, endPoint x: 1079, endPoint y: 173, distance: 138.2
click at [1213, 204] on md-icon "icon-close fg-AAA8AD cursor m-0" at bounding box center [1213, 199] width 18 height 18
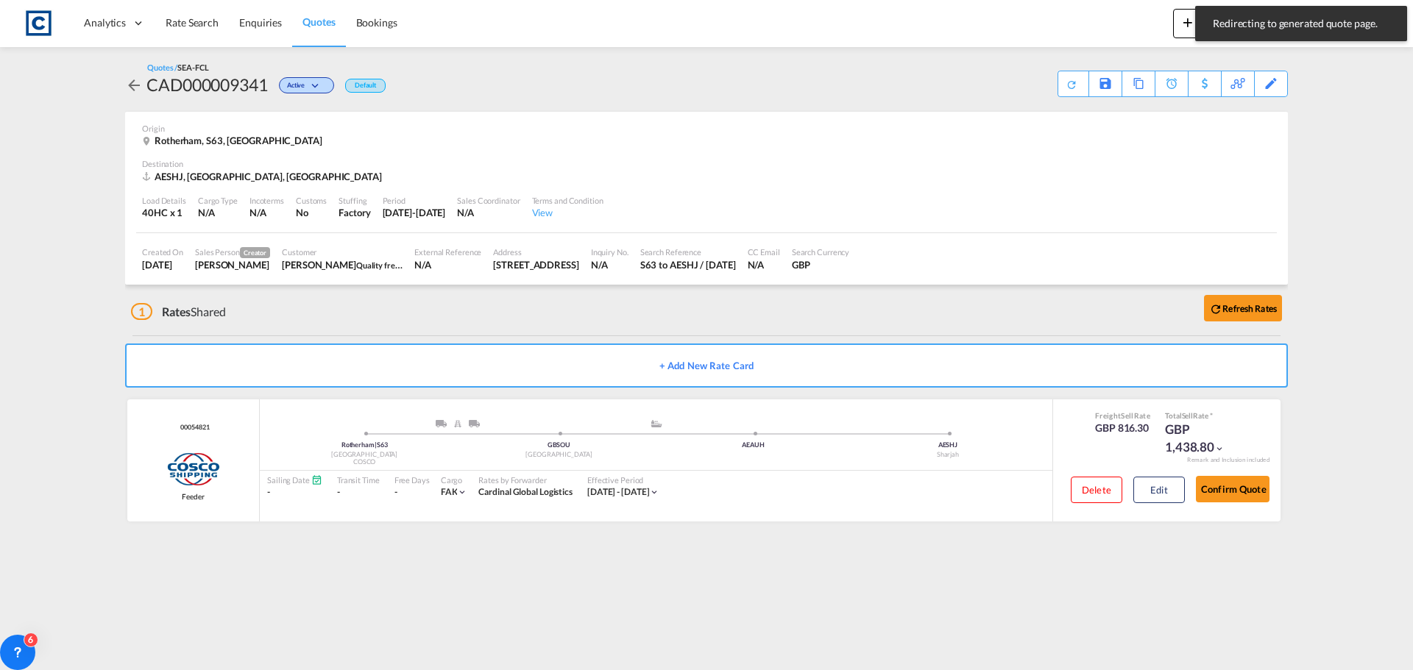
click at [197, 20] on span "Rate Search" at bounding box center [192, 22] width 53 height 13
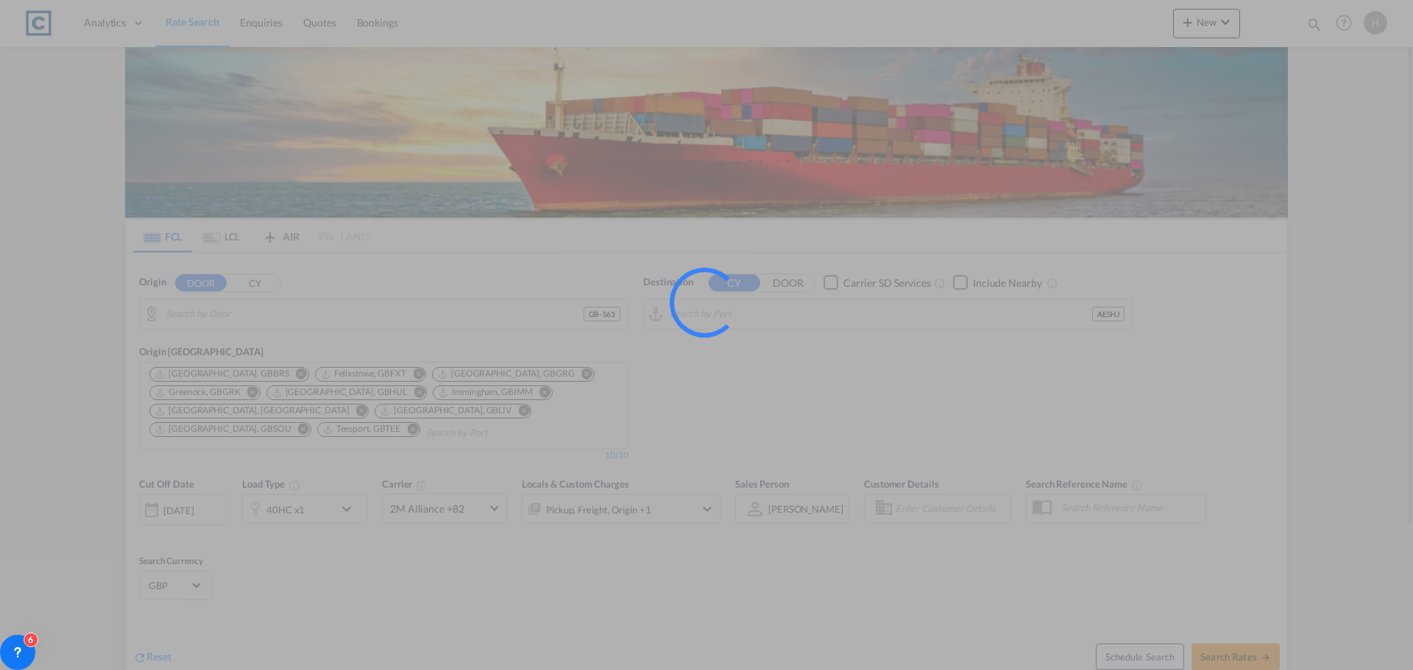
type input "GB-S63, [GEOGRAPHIC_DATA]"
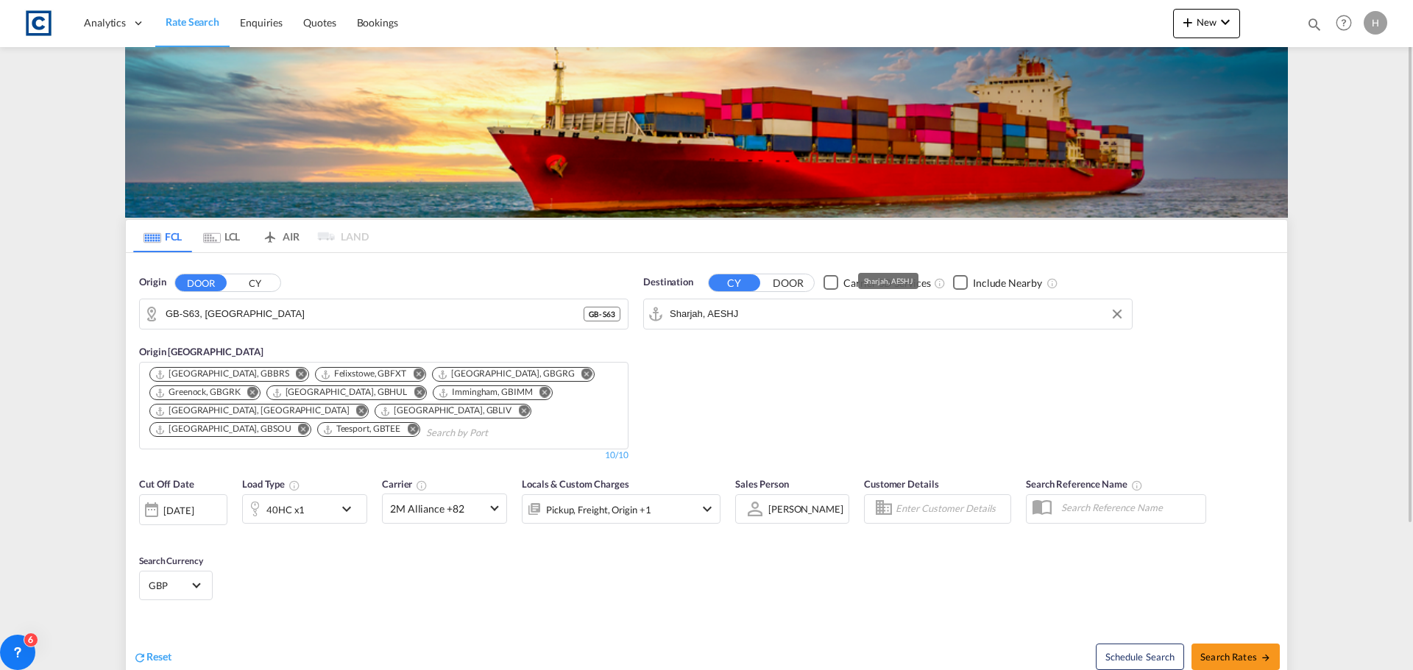
click at [751, 319] on input "Sharjah, AESHJ" at bounding box center [897, 314] width 455 height 22
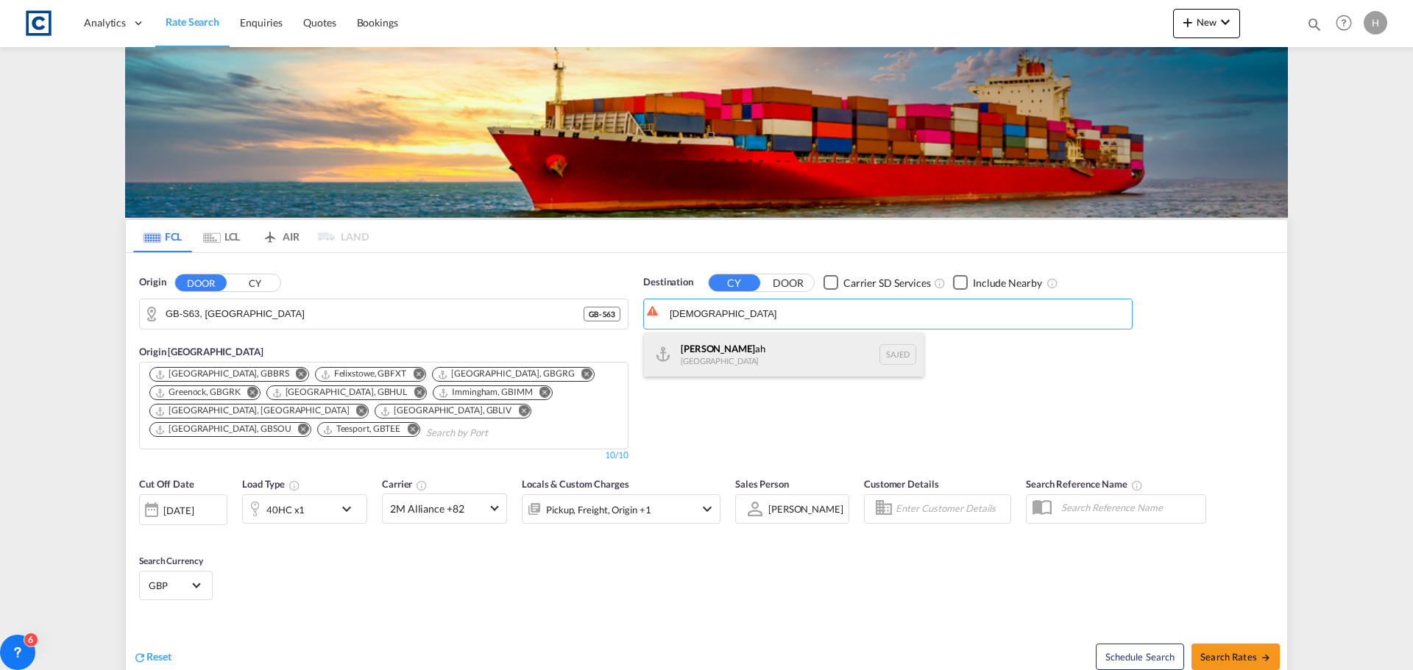
click at [759, 343] on div "[DEMOGRAPHIC_DATA] ah [GEOGRAPHIC_DATA] SAJED" at bounding box center [784, 355] width 280 height 44
type input "Jeddah, SAJED"
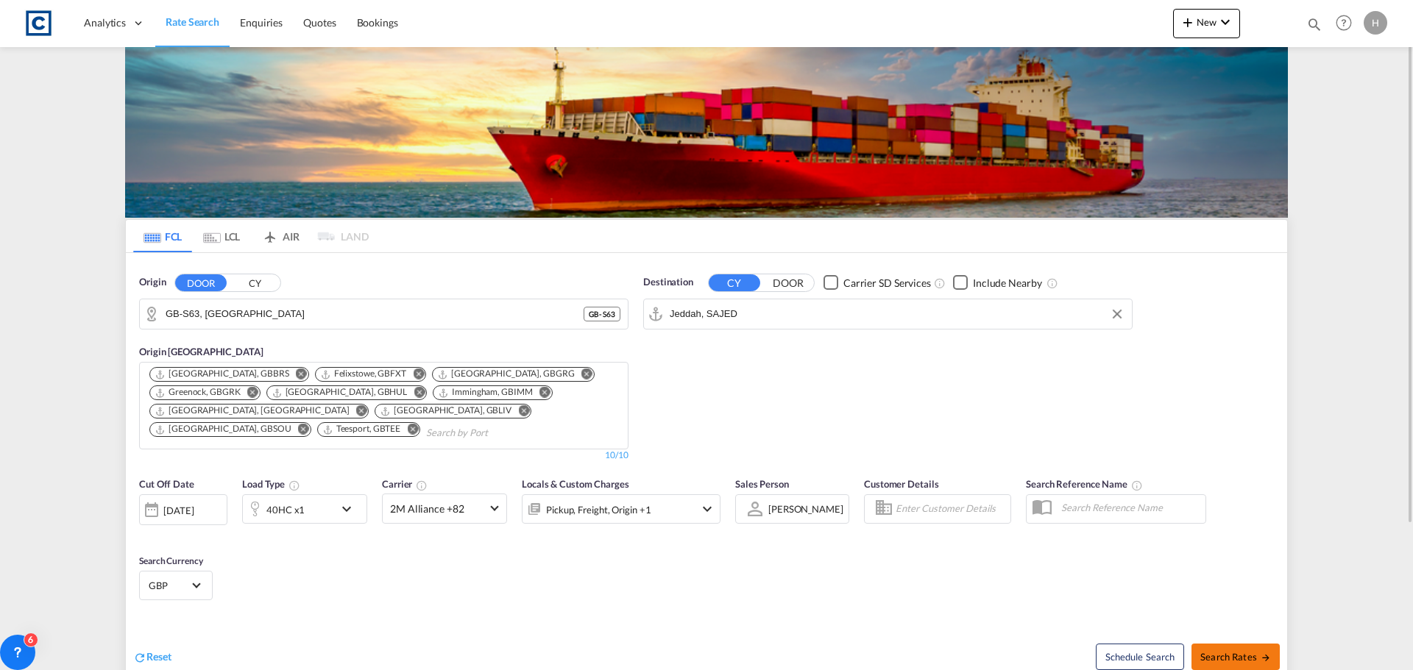
click at [1229, 655] on span "Search Rates" at bounding box center [1235, 657] width 71 height 12
type input "S63 to SAJED / [DATE]"
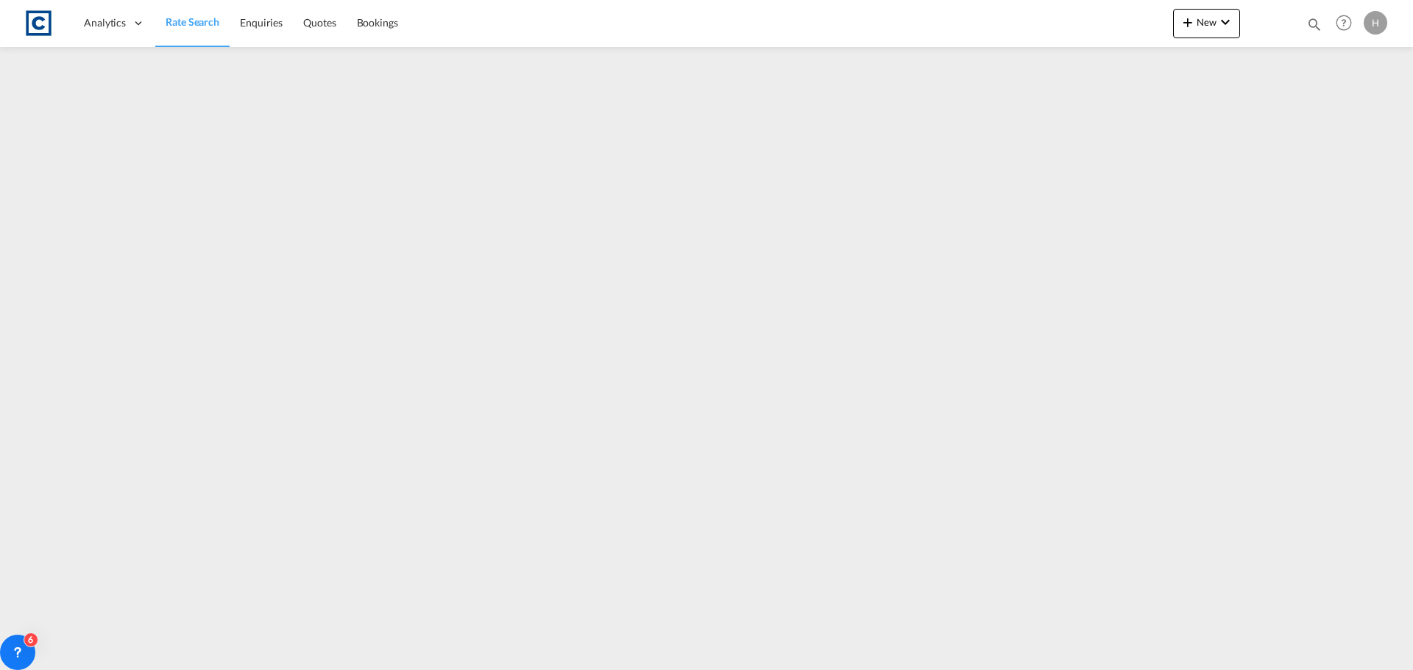
drag, startPoint x: 204, startPoint y: 26, endPoint x: 183, endPoint y: 42, distance: 25.8
click at [204, 26] on span "Rate Search" at bounding box center [193, 21] width 54 height 13
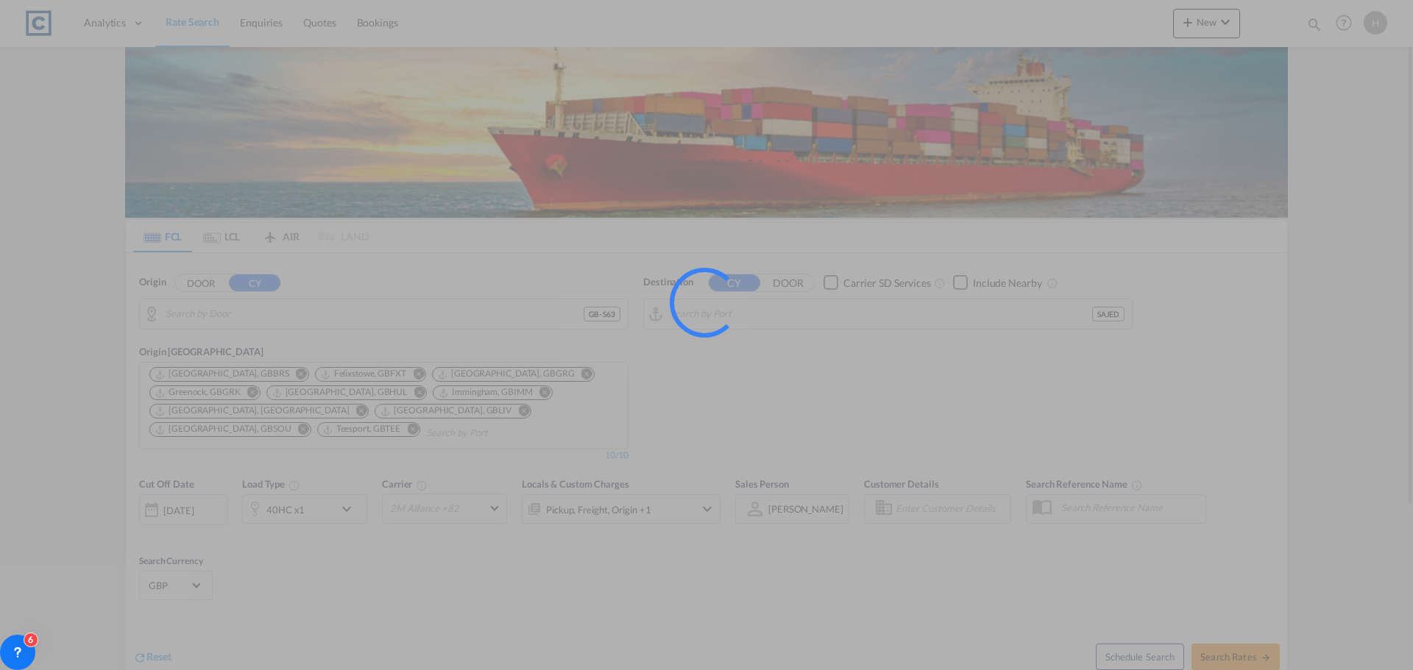
type input "GB-S63, [GEOGRAPHIC_DATA]"
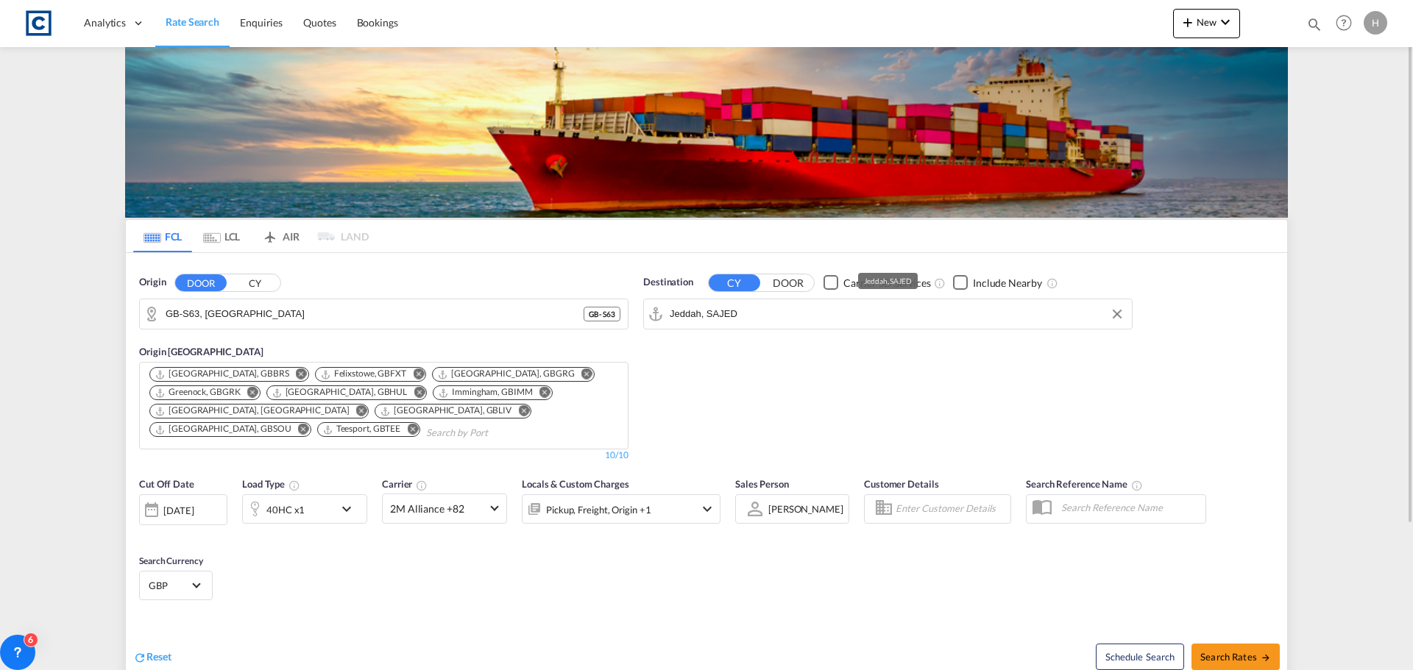
click at [751, 324] on input "Jeddah, SAJED" at bounding box center [897, 314] width 455 height 22
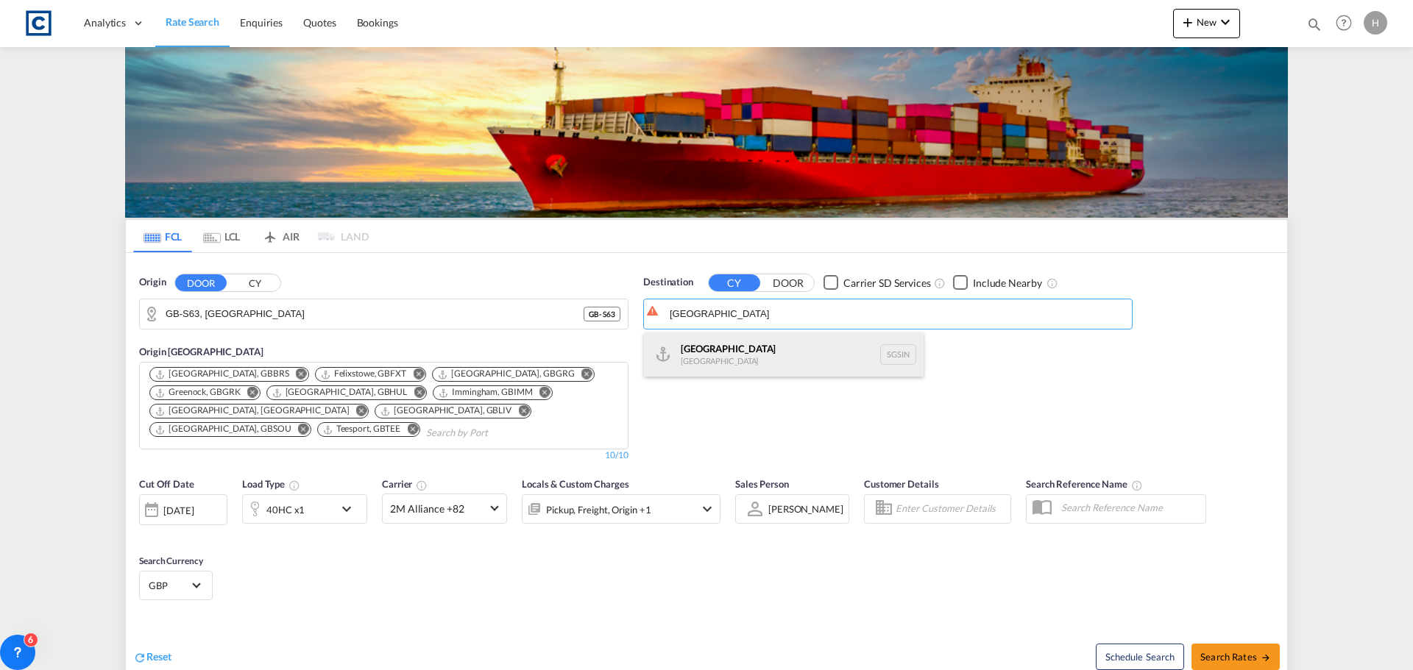
click at [745, 360] on div "Singapore [GEOGRAPHIC_DATA] [GEOGRAPHIC_DATA]" at bounding box center [784, 355] width 280 height 44
type input "[GEOGRAPHIC_DATA], SGSIN"
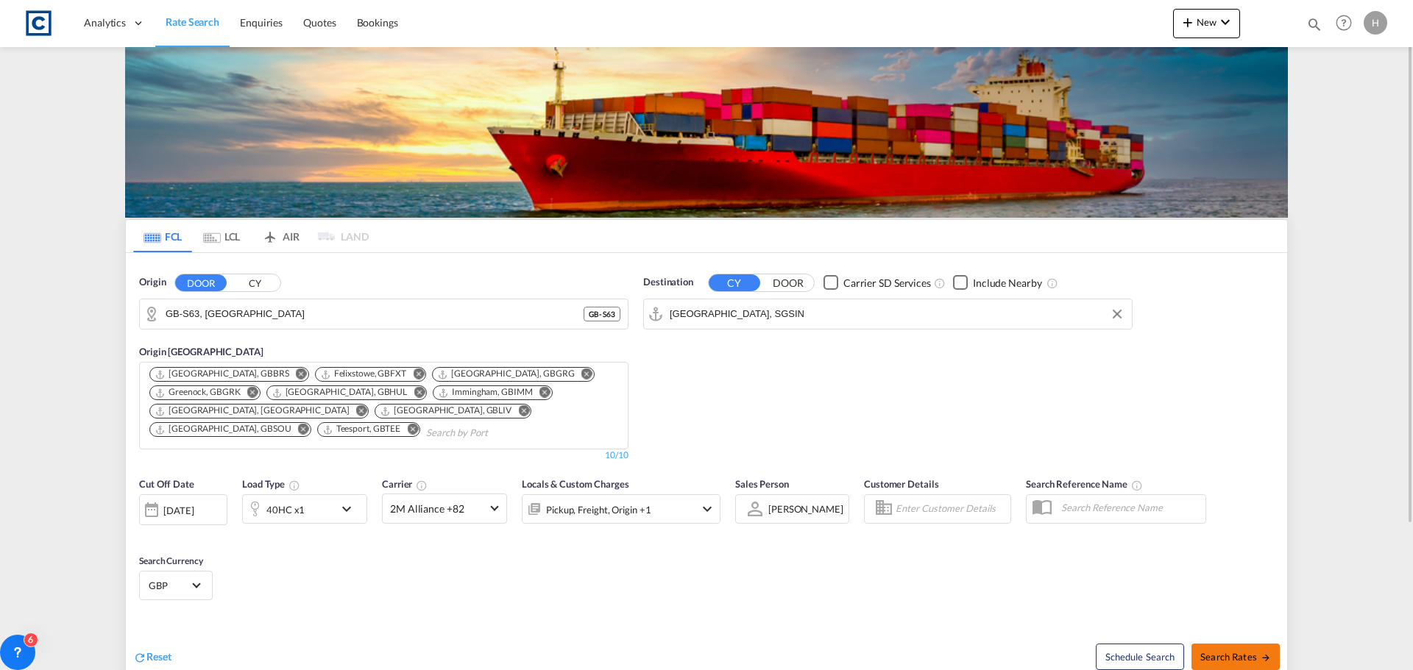
click at [1244, 659] on span "Search Rates" at bounding box center [1235, 657] width 71 height 12
type input "S63 to SGSIN / [DATE]"
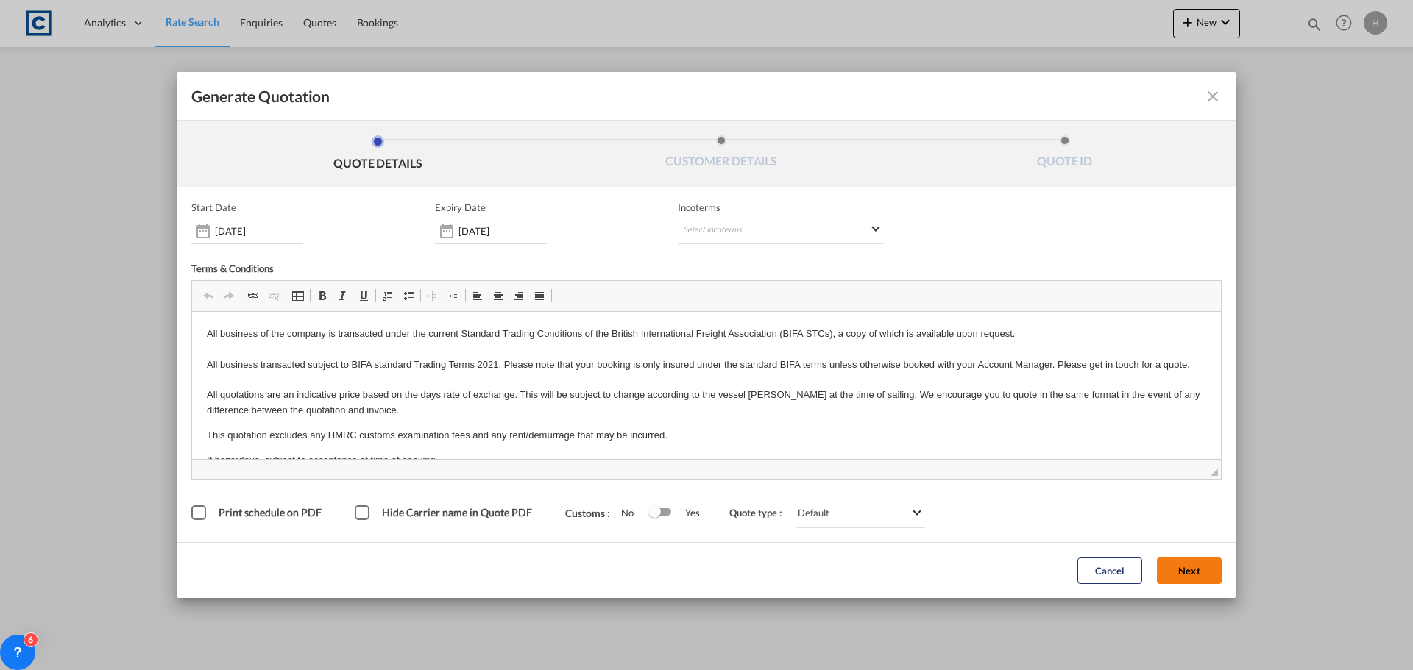
click at [1191, 569] on button "Next" at bounding box center [1189, 571] width 65 height 26
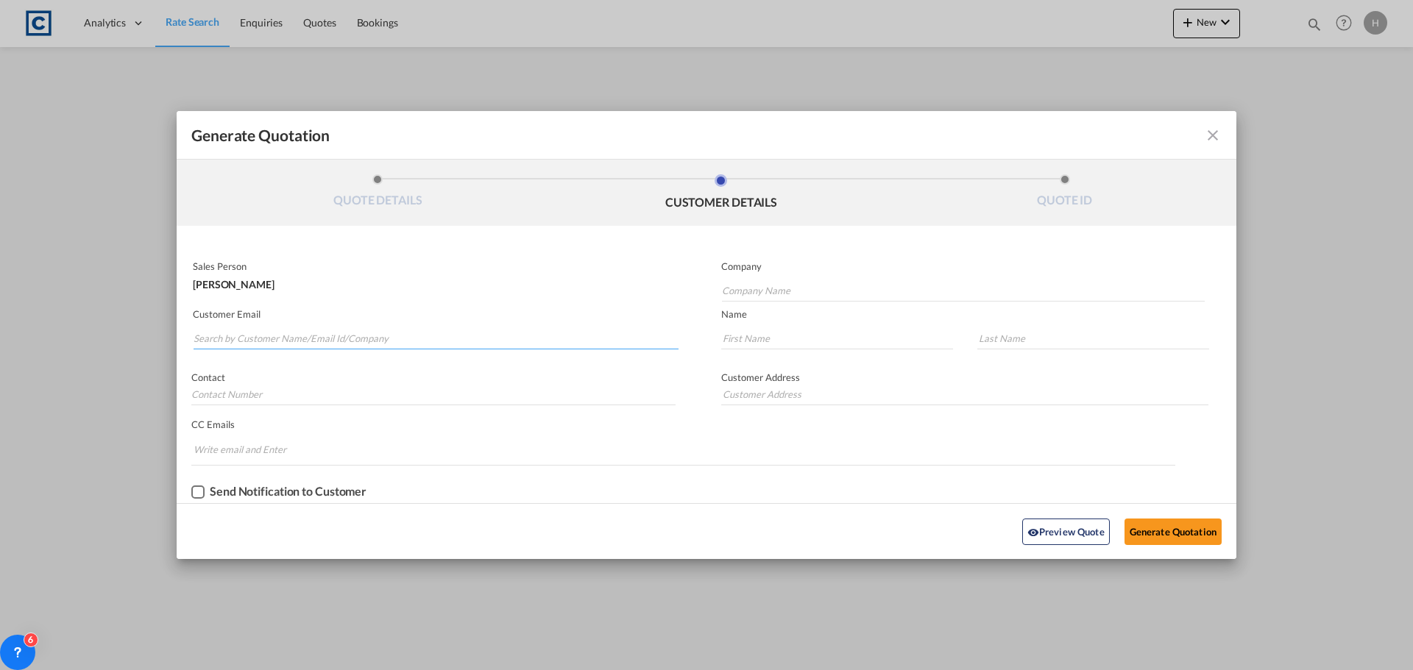
click at [413, 332] on input "Search by Customer Name/Email Id/Company" at bounding box center [436, 338] width 485 height 22
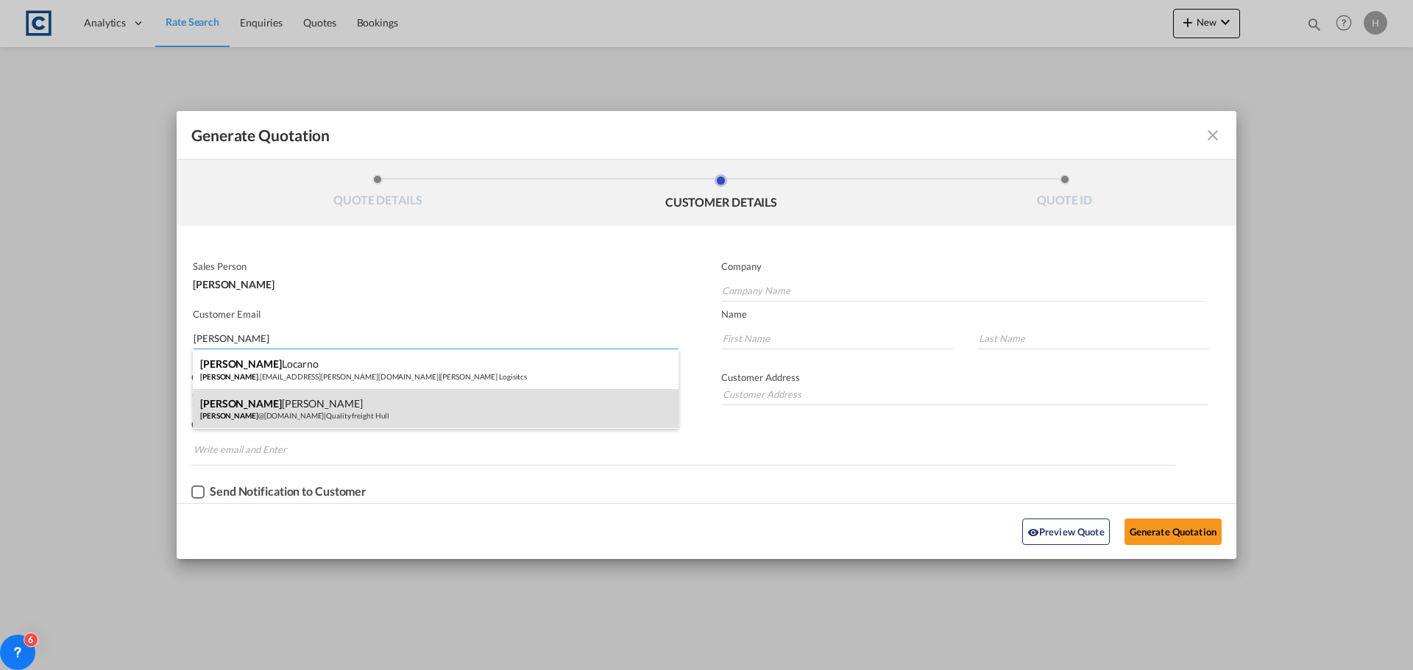
type input "[PERSON_NAME]"
click at [508, 413] on div "[PERSON_NAME] [PERSON_NAME] @[DOMAIN_NAME] | Quality freight Hull" at bounding box center [436, 409] width 486 height 40
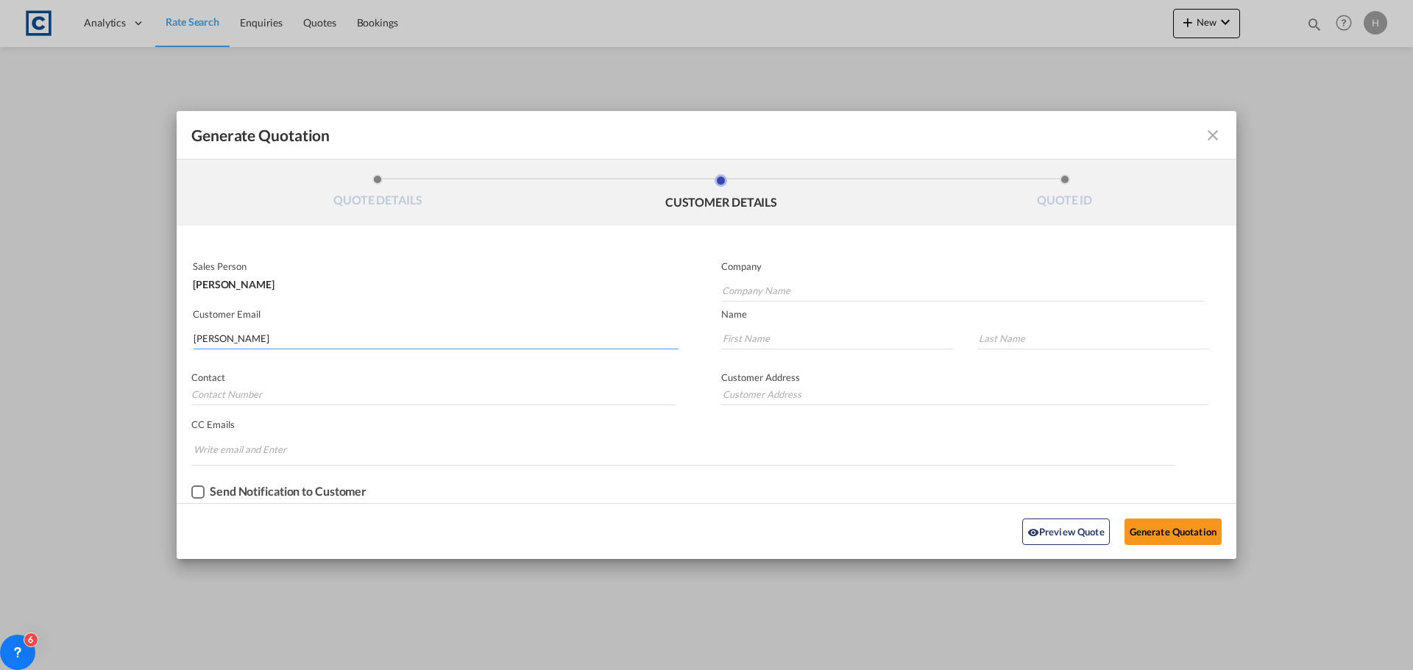
type input "Quality freight Hull"
type input "[PERSON_NAME][EMAIL_ADDRESS][DOMAIN_NAME]"
type input "[PERSON_NAME]"
type input "[PHONE_NUMBER]"
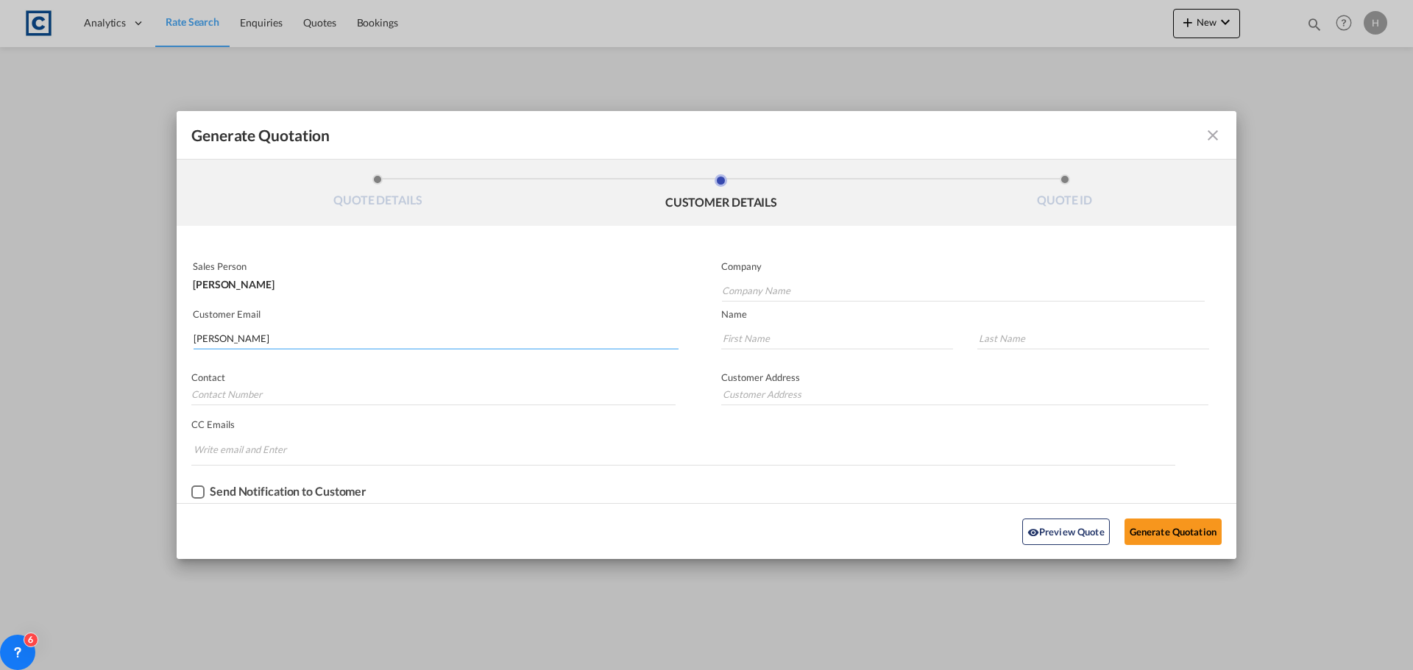
type input "[STREET_ADDRESS]"
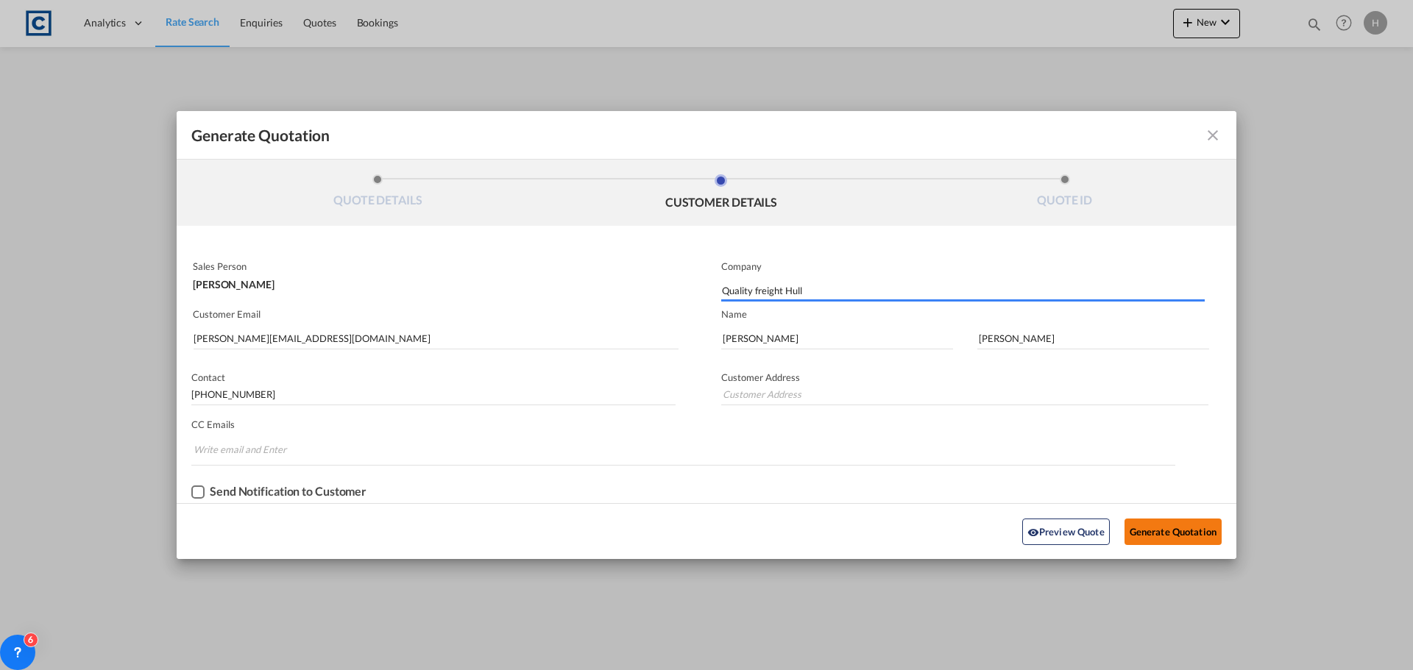
click at [1161, 533] on button "Generate Quotation" at bounding box center [1172, 532] width 97 height 26
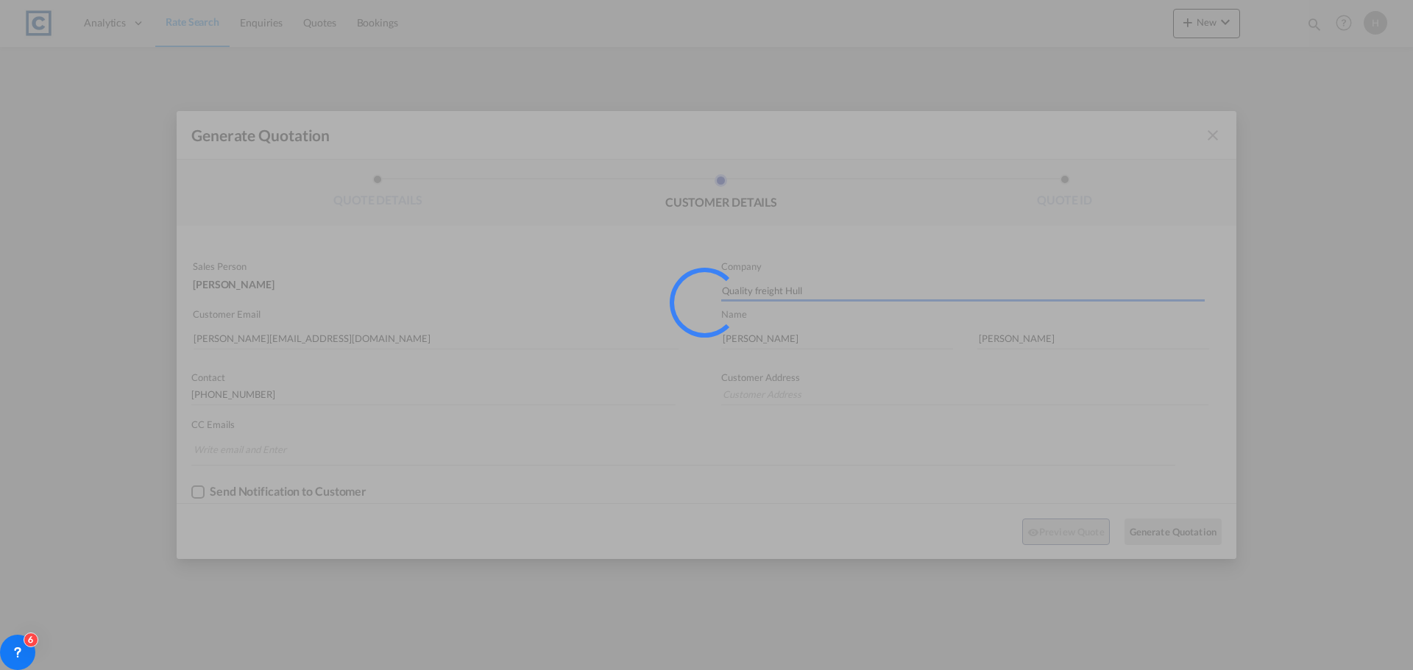
type input "[STREET_ADDRESS]"
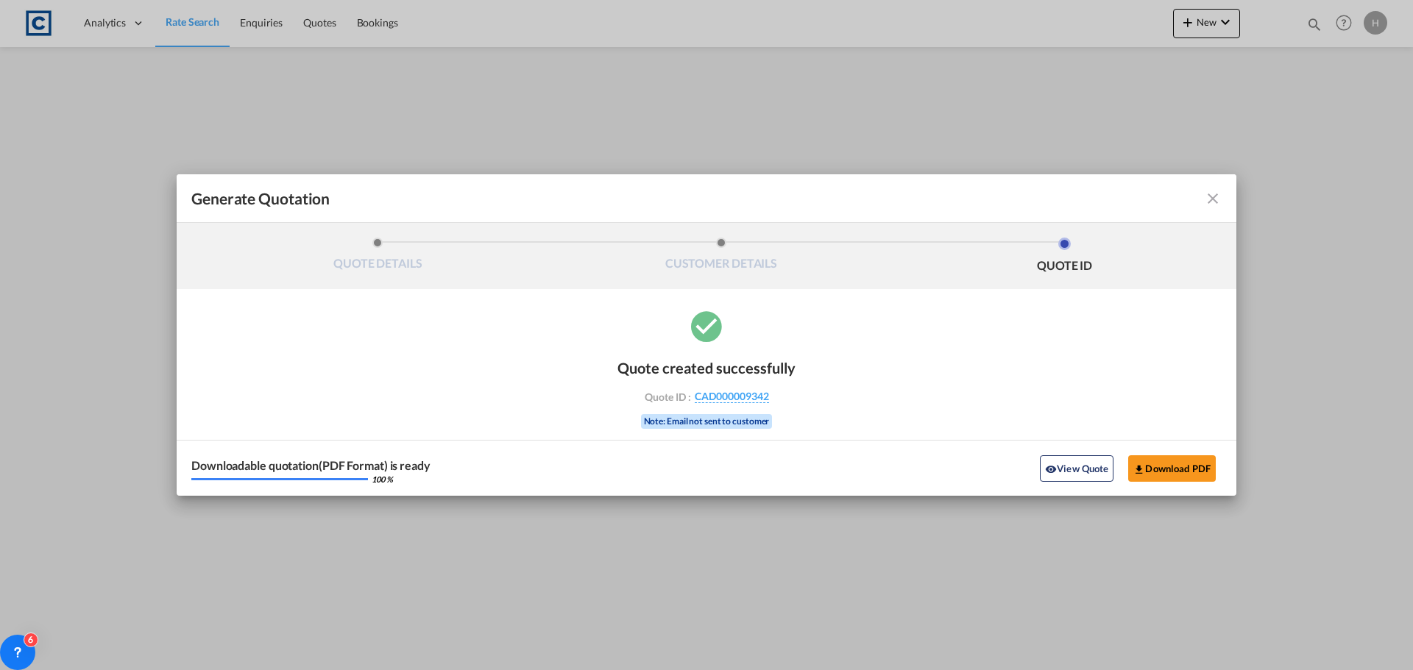
click at [1212, 192] on md-icon "icon-close fg-AAA8AD cursor m-0" at bounding box center [1213, 199] width 18 height 18
